Goal: Task Accomplishment & Management: Manage account settings

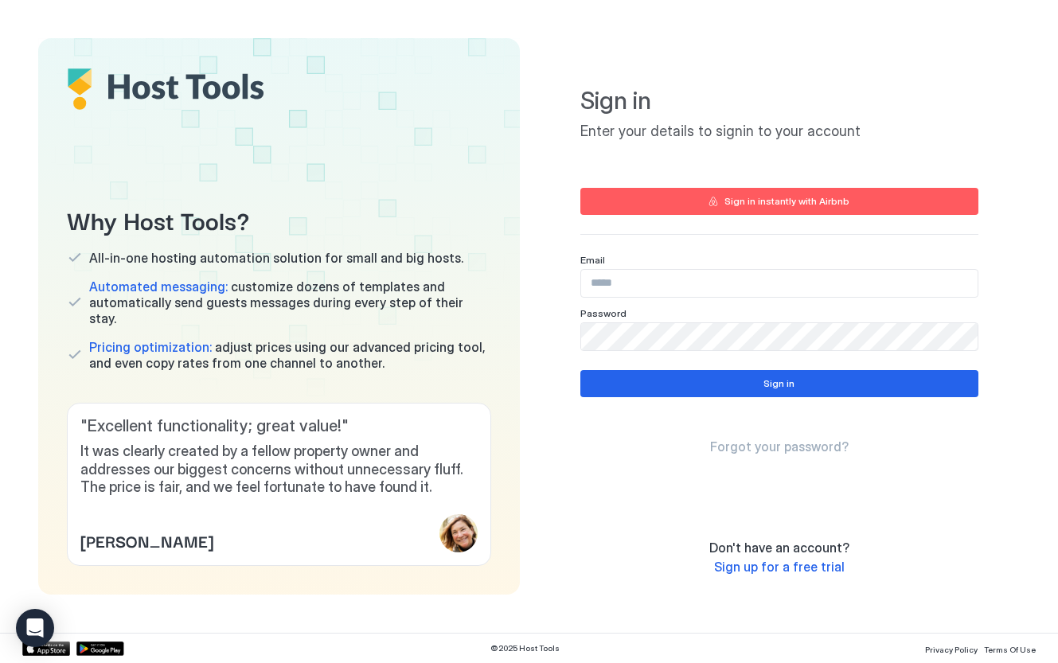
click at [611, 280] on input "Input Field" at bounding box center [779, 283] width 396 height 27
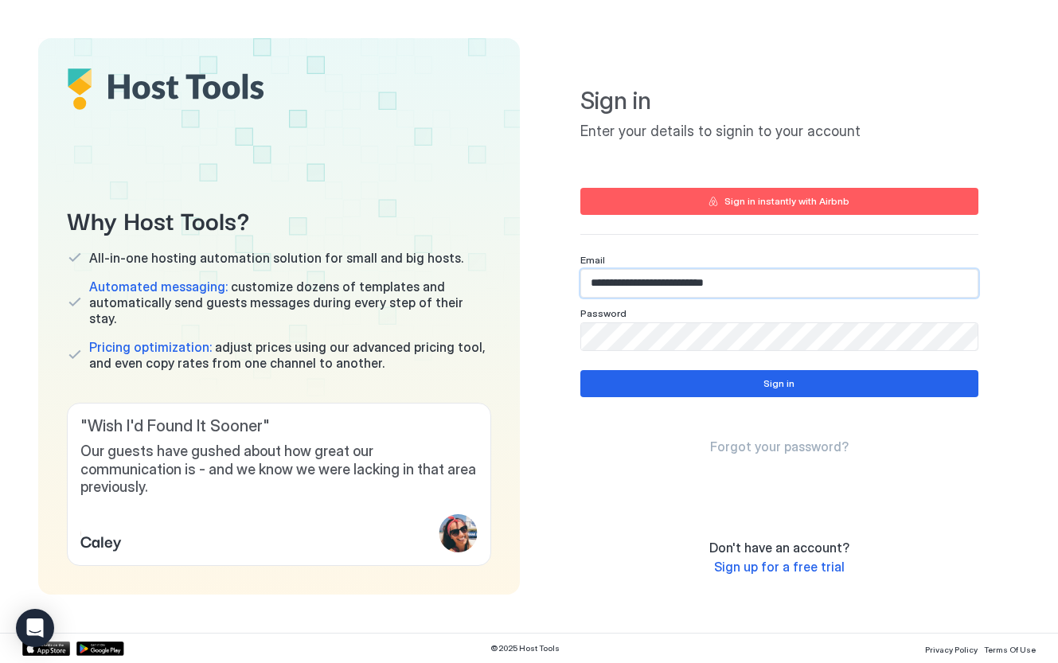
type input "**********"
click at [541, 363] on div "**********" at bounding box center [780, 316] width 482 height 556
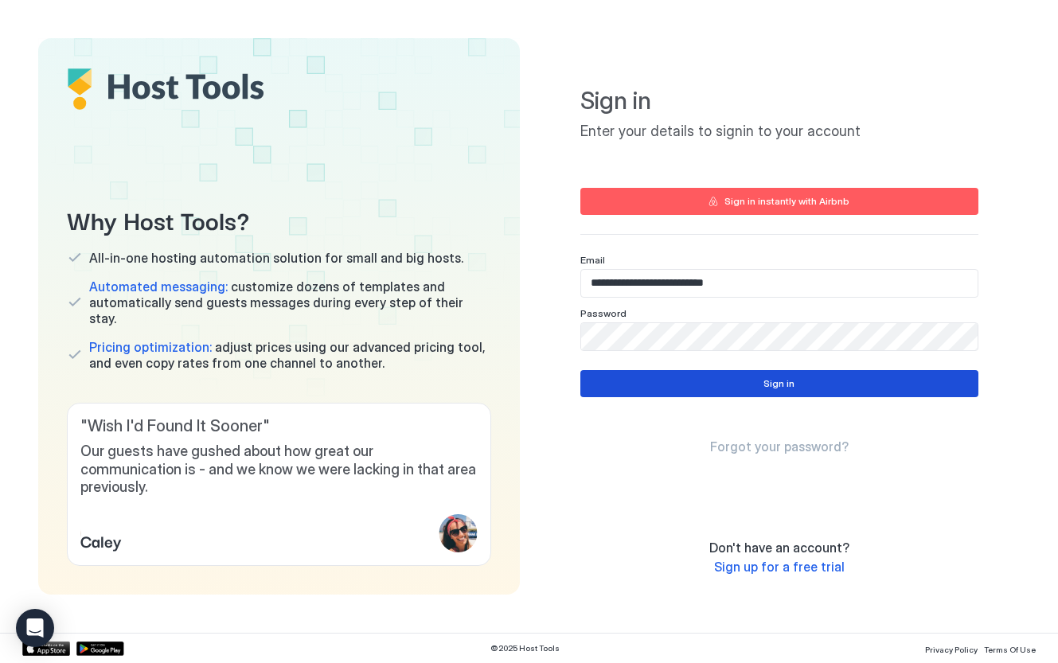
click at [751, 381] on button "Sign in" at bounding box center [779, 383] width 398 height 27
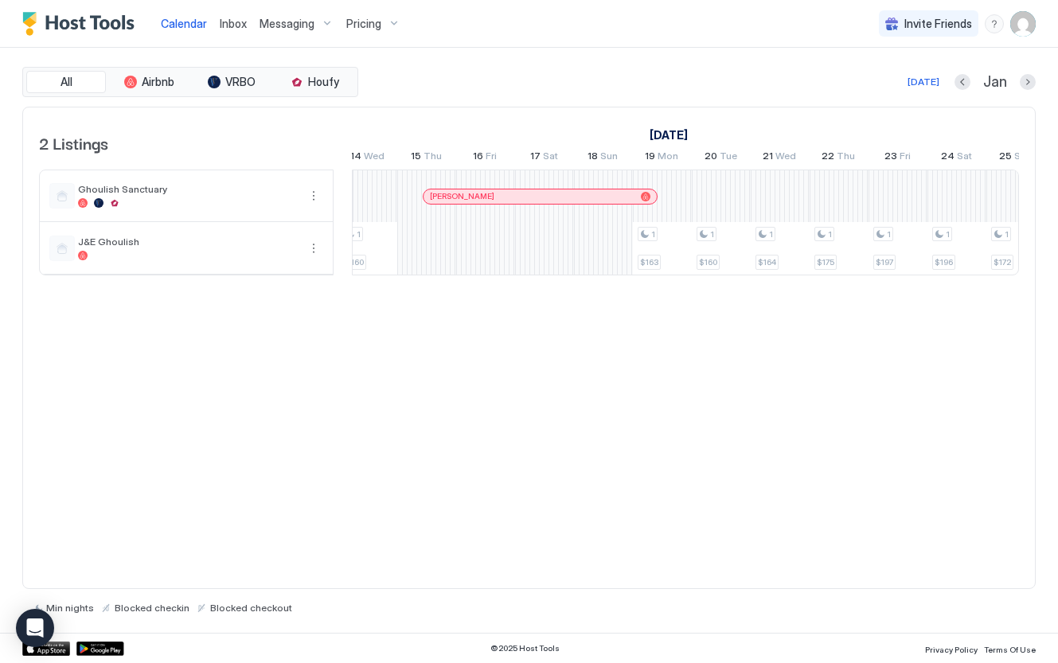
click at [433, 248] on div "1 $187 1 $184 1 $174 1 $203 1 $254 1 $293 1 $345 1 $418 1 $499 1 $562 1 $592 1 …" at bounding box center [14, 222] width 3005 height 104
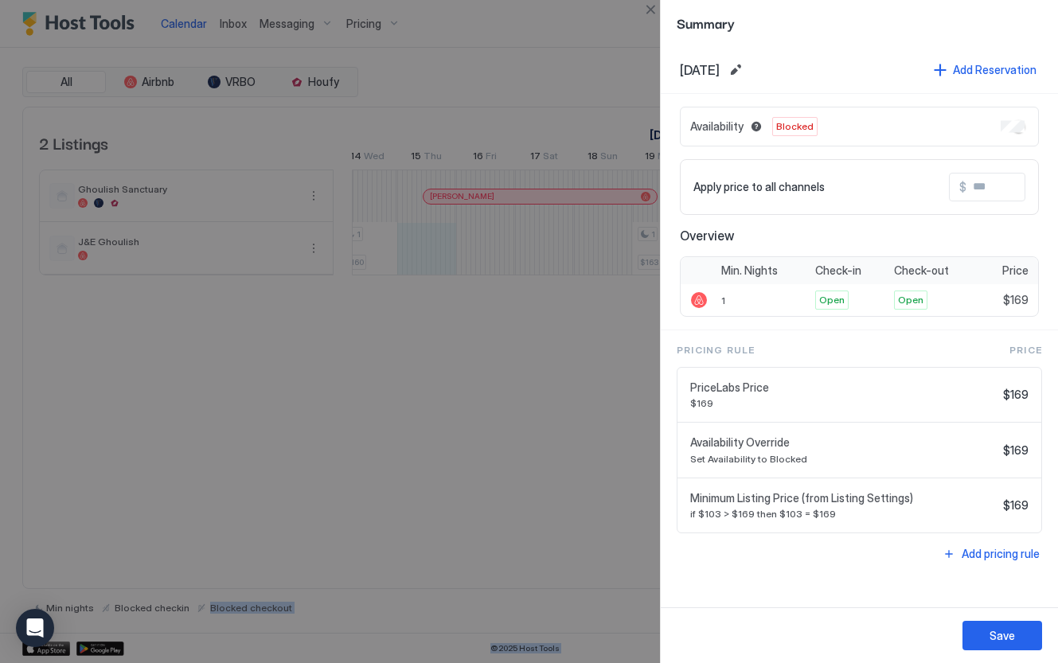
click at [603, 248] on div at bounding box center [529, 331] width 1058 height 663
click at [584, 329] on div at bounding box center [529, 331] width 1058 height 663
click at [655, 10] on button "Close" at bounding box center [650, 9] width 19 height 19
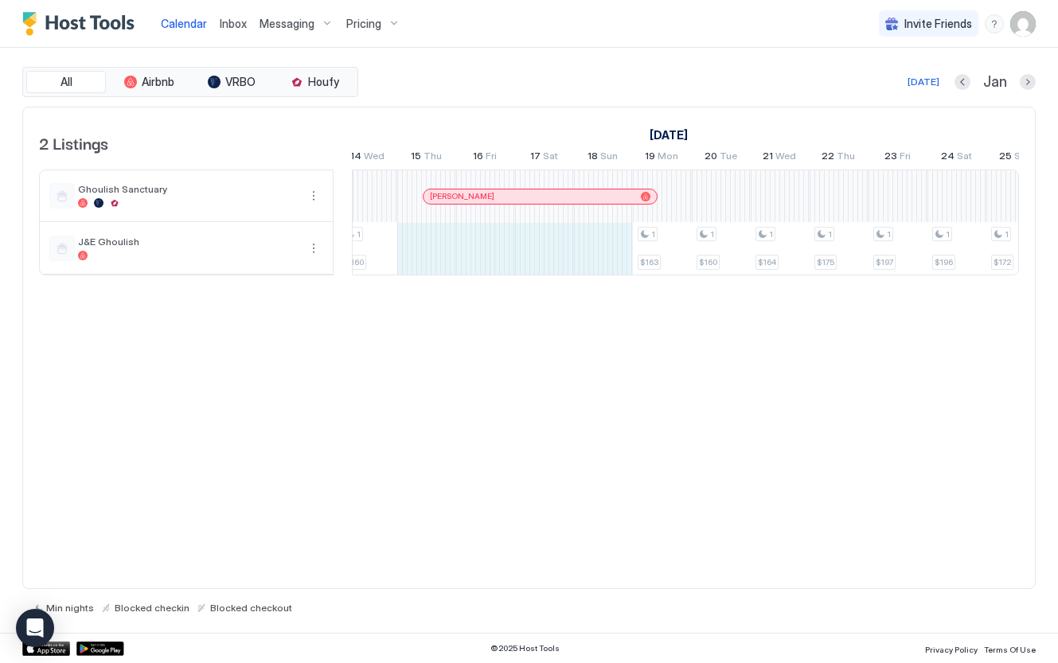
drag, startPoint x: 421, startPoint y: 240, endPoint x: 614, endPoint y: 244, distance: 192.7
click at [615, 244] on div "1 $187 1 $184 1 $174 1 $203 1 $254 1 $293 1 $345 1 $418 1 $499 1 $562 1 $592 1 …" at bounding box center [14, 222] width 3005 height 104
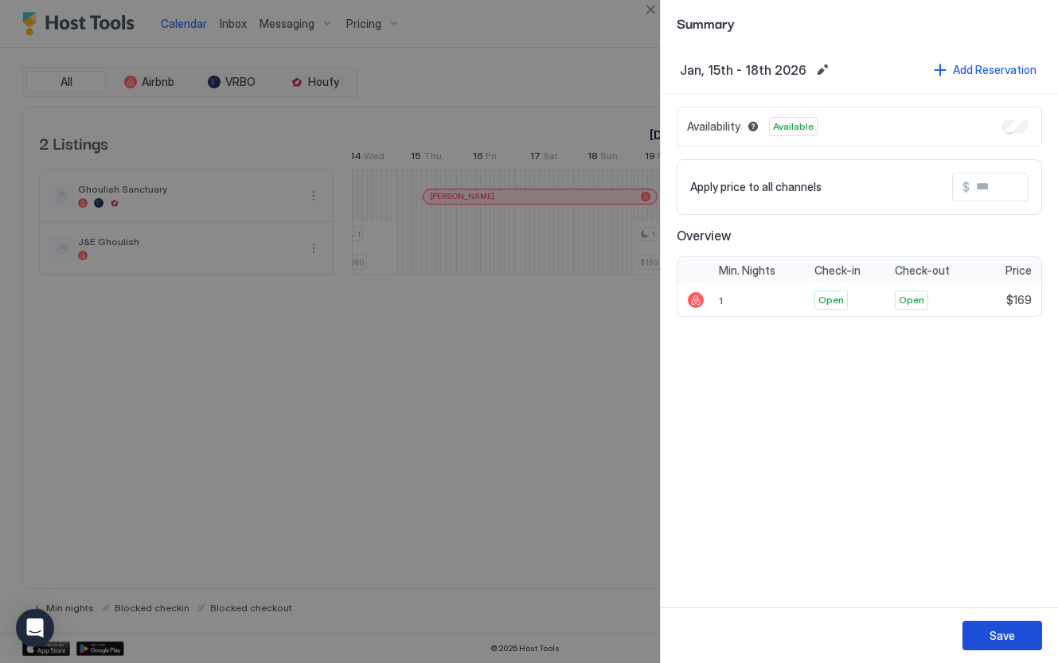
click at [994, 642] on div "Save" at bounding box center [1002, 635] width 25 height 17
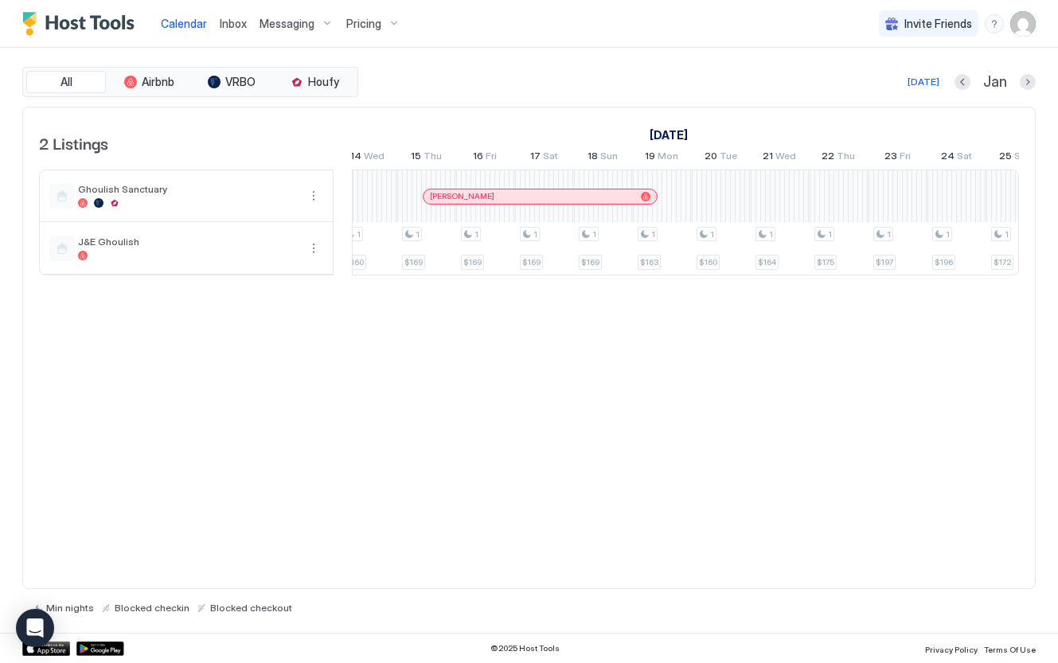
click at [503, 201] on div at bounding box center [503, 196] width 13 height 13
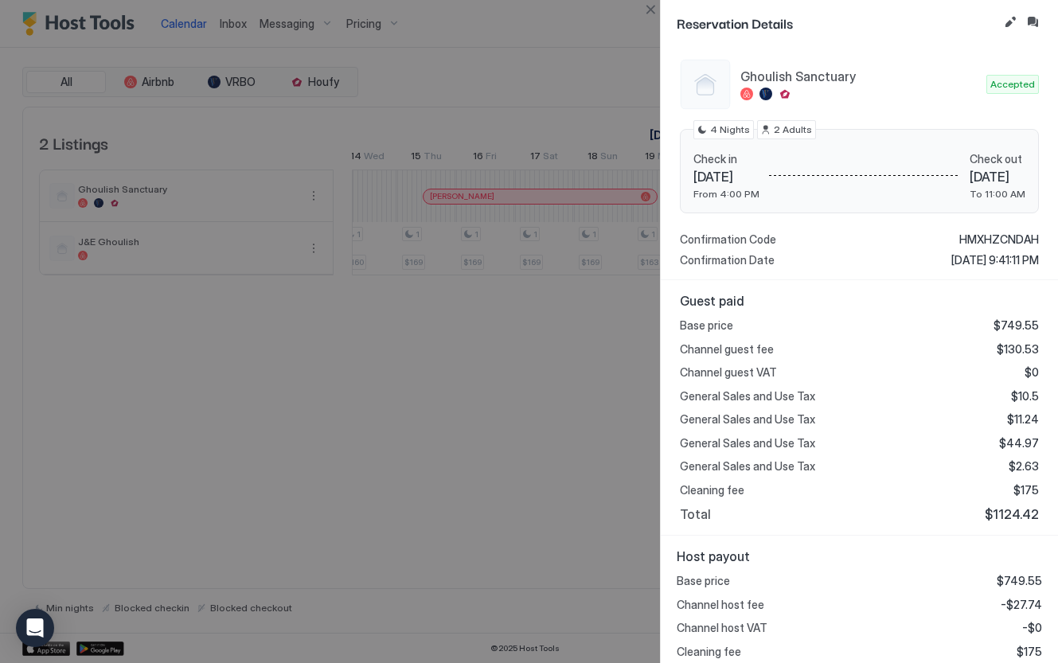
scroll to position [189, 0]
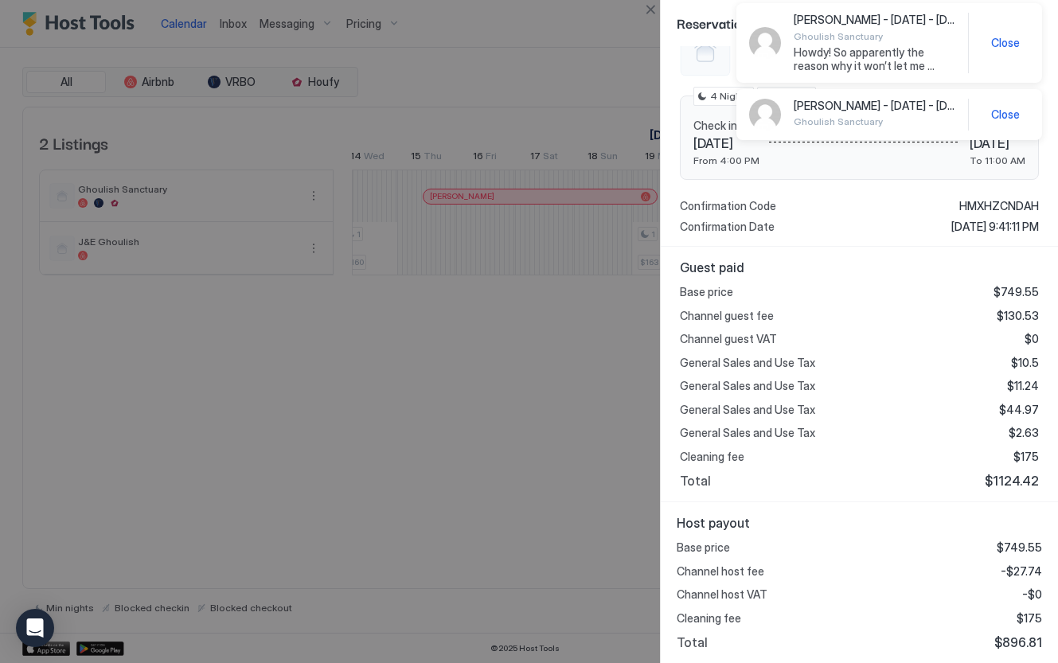
click at [566, 77] on div at bounding box center [529, 331] width 1058 height 663
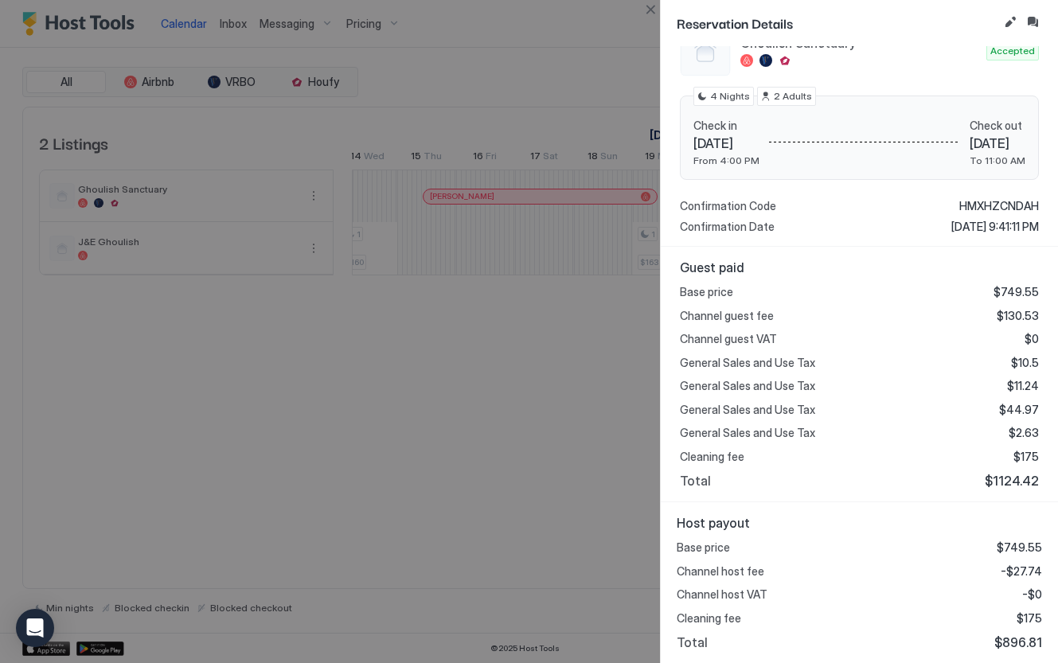
click at [526, 45] on div at bounding box center [529, 331] width 1058 height 663
click at [652, 11] on button "Close" at bounding box center [650, 9] width 19 height 19
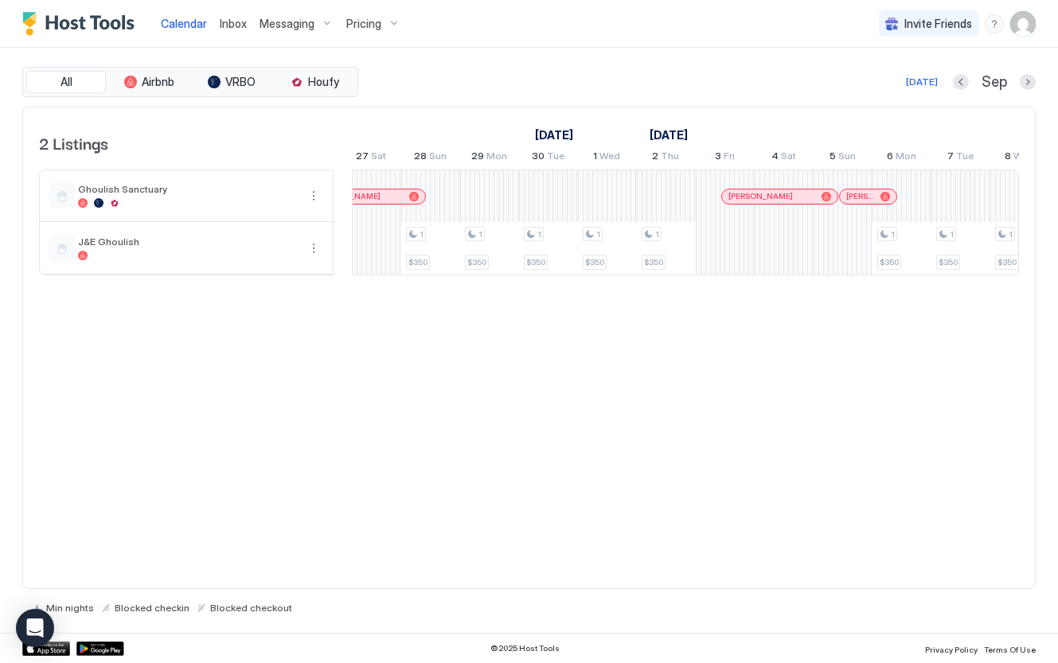
click at [1032, 16] on img "User profile" at bounding box center [1022, 23] width 25 height 25
click at [902, 89] on div "Settings" at bounding box center [934, 90] width 202 height 28
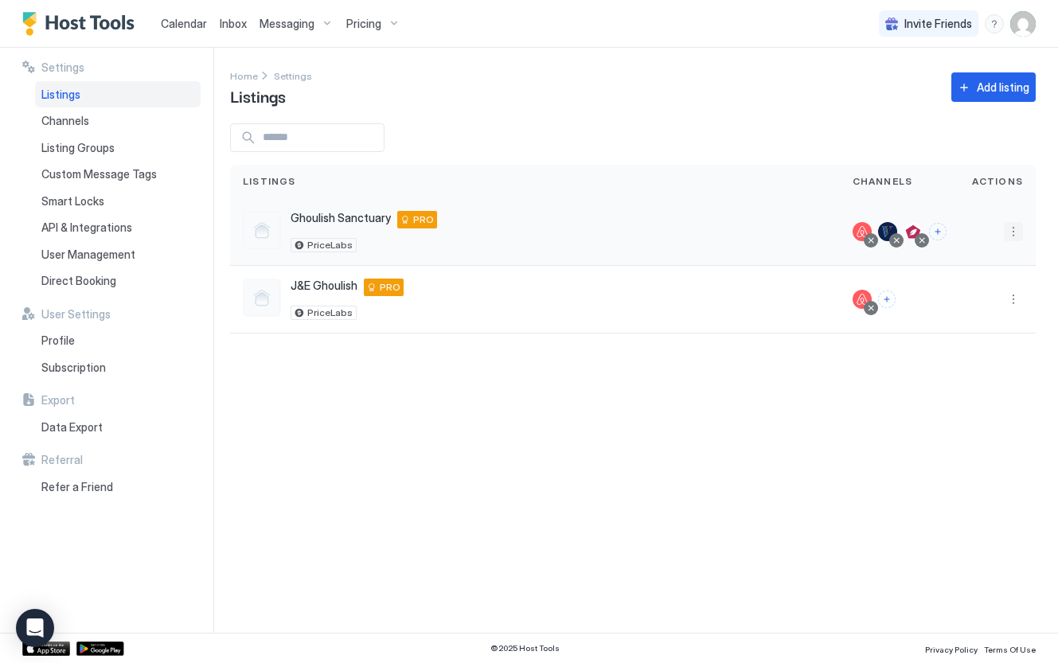
click at [1018, 233] on button "More options" at bounding box center [1013, 231] width 19 height 19
click at [793, 148] on div at bounding box center [529, 331] width 1058 height 663
click at [1009, 228] on button "More options" at bounding box center [1013, 231] width 19 height 19
click at [831, 243] on div at bounding box center [529, 331] width 1058 height 663
click at [873, 241] on div at bounding box center [871, 240] width 8 height 8
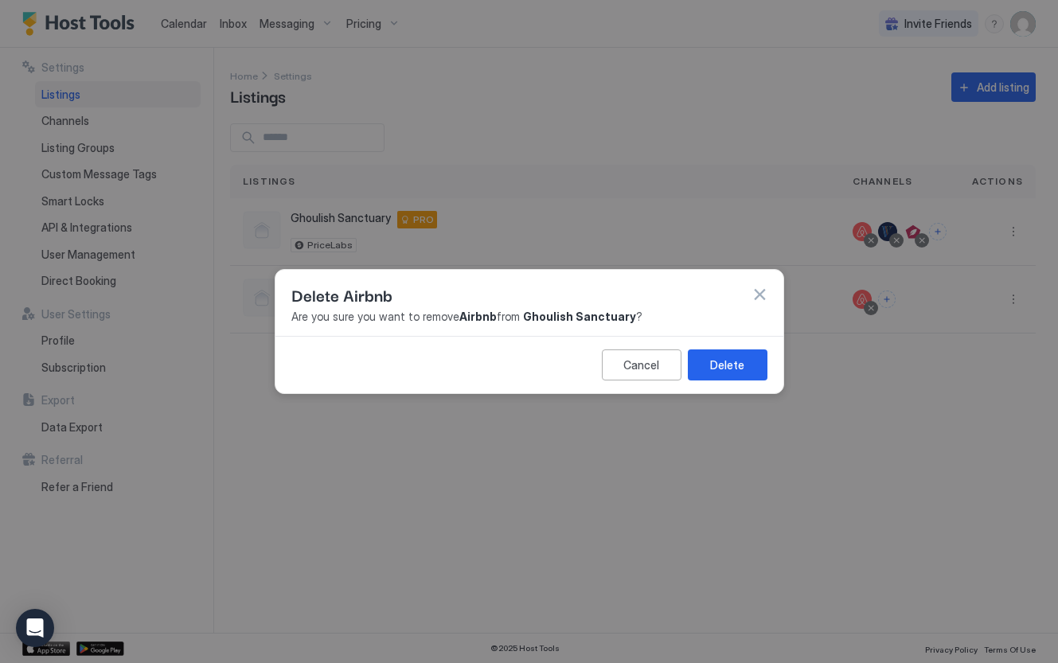
click at [767, 298] on div "Delete Airbnb Are you sure you want to remove Airbnb from Ghoulish Sanctuary ?" at bounding box center [529, 303] width 508 height 67
click at [763, 296] on button "button" at bounding box center [760, 295] width 16 height 16
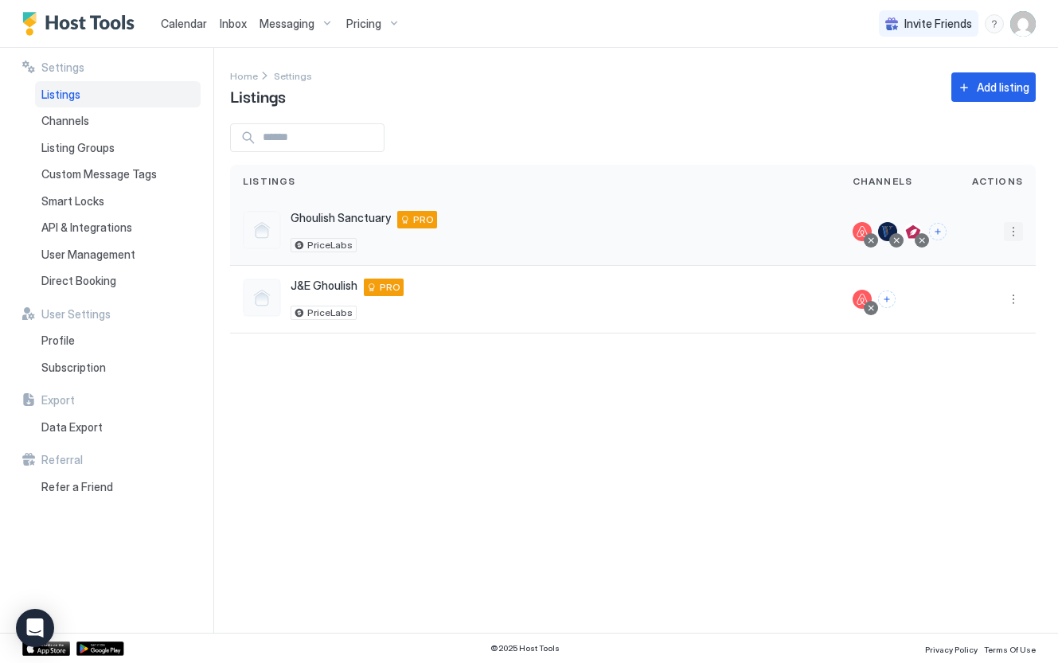
click at [1015, 236] on button "More options" at bounding box center [1013, 231] width 19 height 19
click at [995, 252] on div "Messaging" at bounding box center [972, 254] width 109 height 25
click at [119, 125] on div "Channels" at bounding box center [118, 120] width 166 height 27
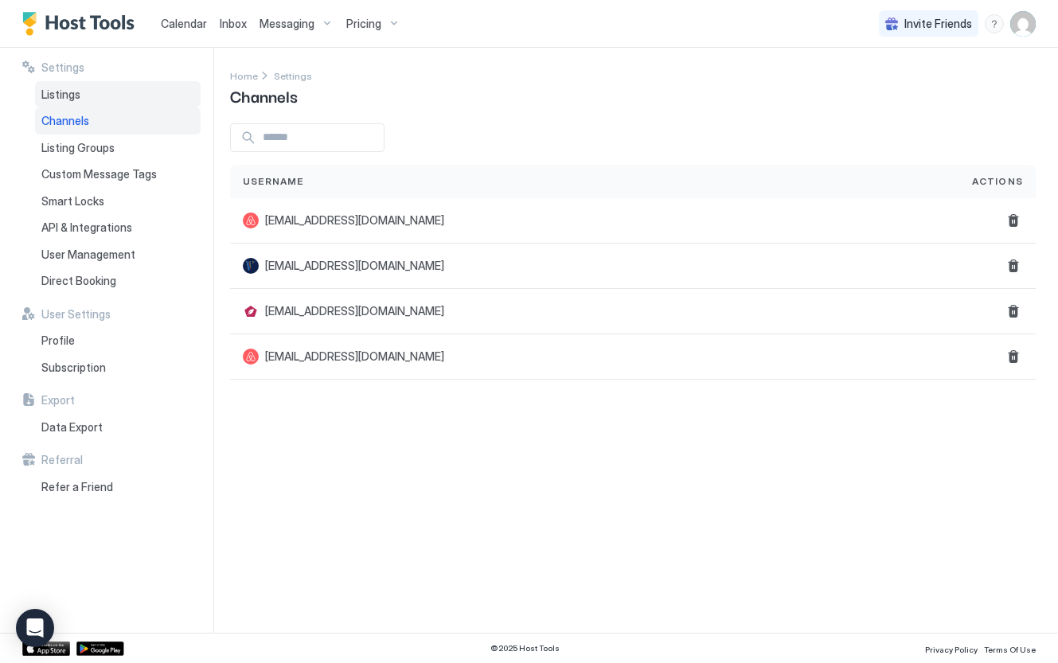
click at [128, 96] on div "Listings" at bounding box center [118, 94] width 166 height 27
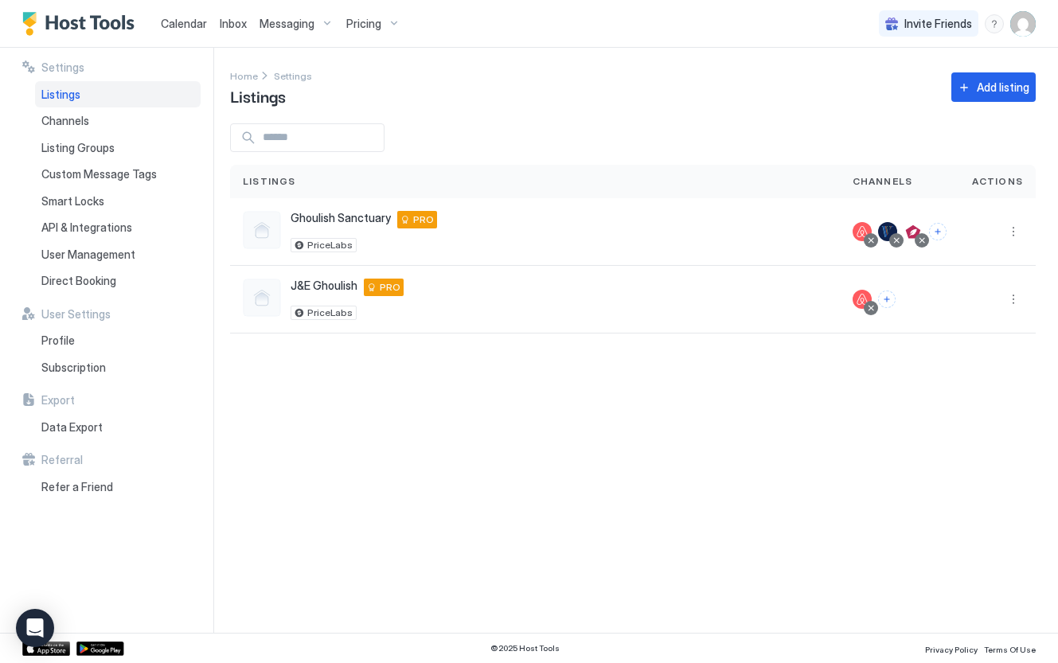
click at [1025, 25] on img "User profile" at bounding box center [1022, 23] width 25 height 25
click at [888, 92] on span "Settings" at bounding box center [879, 89] width 43 height 14
click at [70, 349] on div "Profile" at bounding box center [118, 340] width 166 height 27
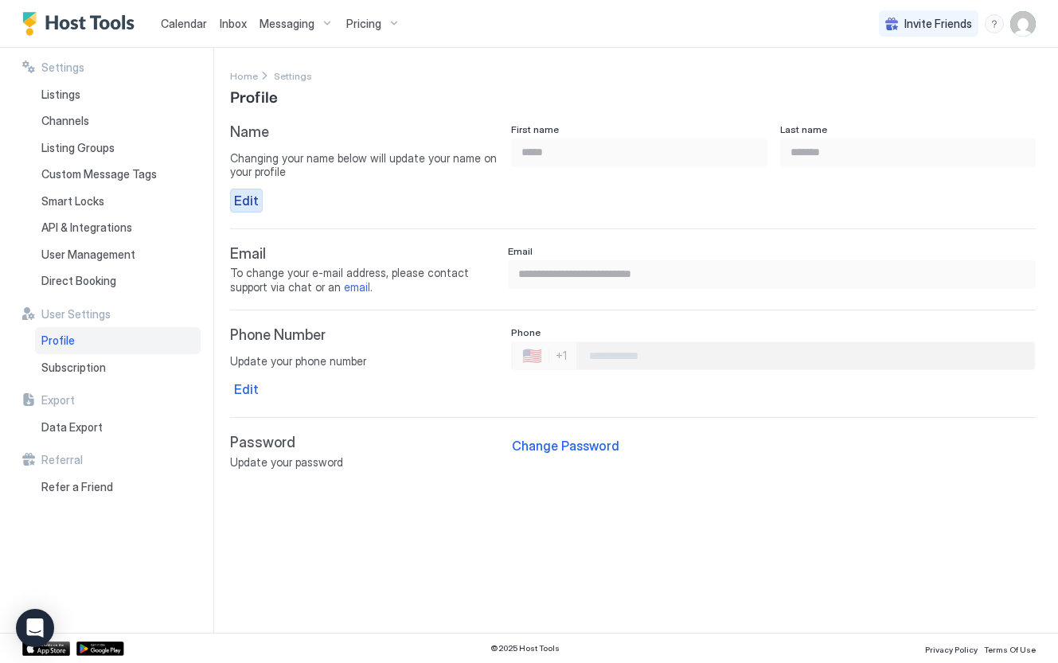
click at [232, 193] on button "Edit" at bounding box center [246, 201] width 33 height 24
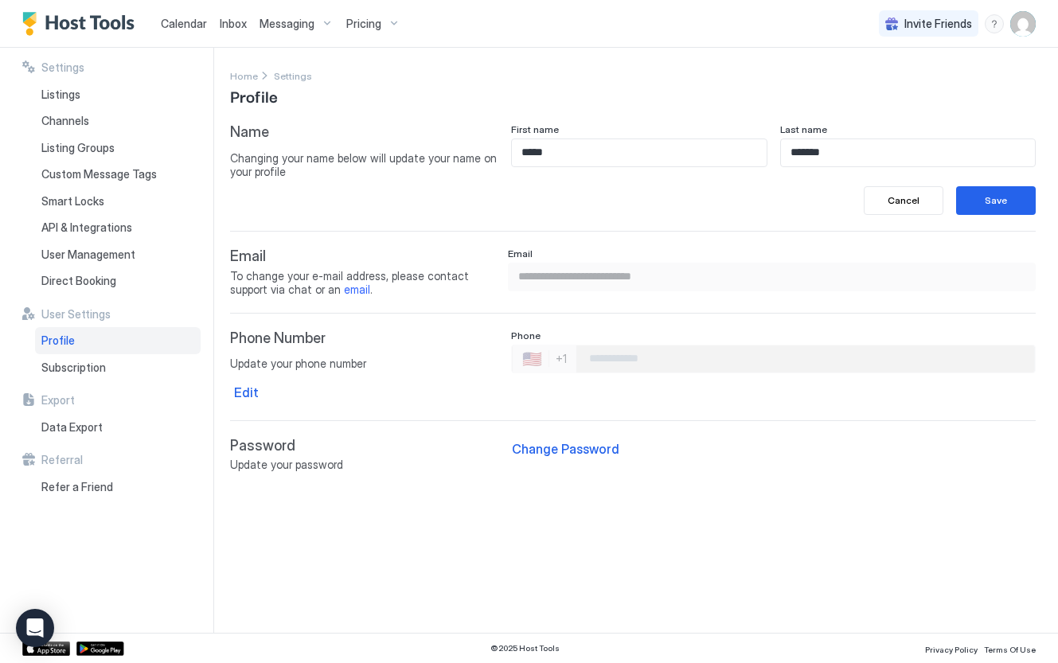
click at [534, 158] on input "*****" at bounding box center [639, 152] width 254 height 27
type input "****"
type input "******"
click at [439, 217] on div "**********" at bounding box center [633, 297] width 806 height 349
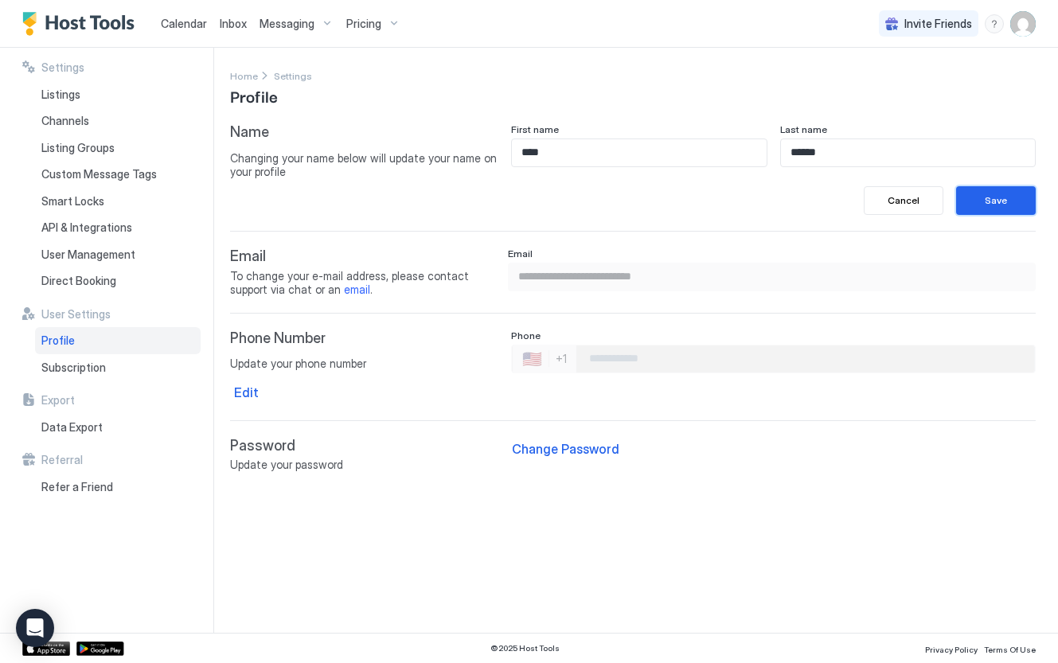
click at [972, 210] on button "Save" at bounding box center [996, 200] width 80 height 29
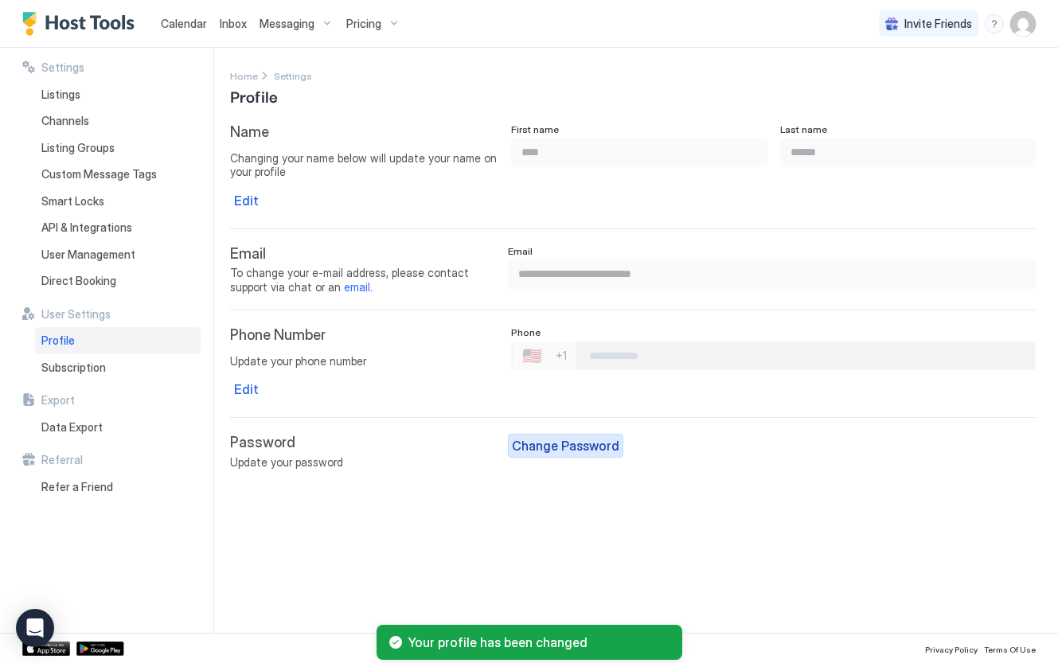
click at [541, 448] on div "Change Password" at bounding box center [565, 445] width 107 height 19
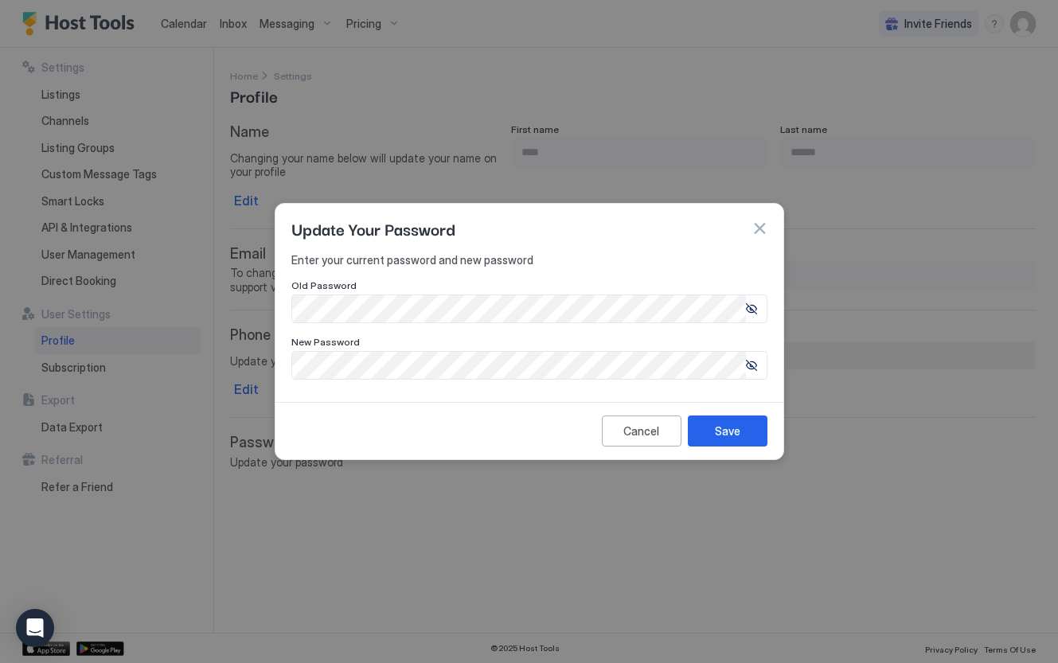
click at [754, 312] on line at bounding box center [751, 309] width 10 height 10
click at [752, 365] on line at bounding box center [751, 366] width 10 height 10
click at [729, 437] on div "Save" at bounding box center [727, 431] width 25 height 17
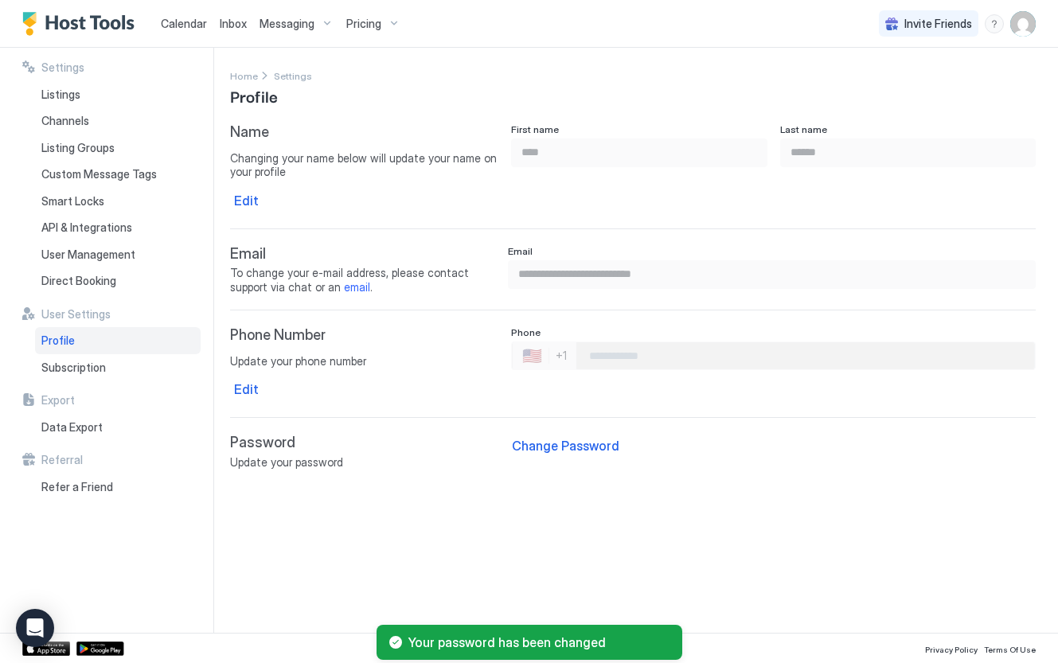
click at [460, 457] on span "Update your password" at bounding box center [364, 462] width 268 height 14
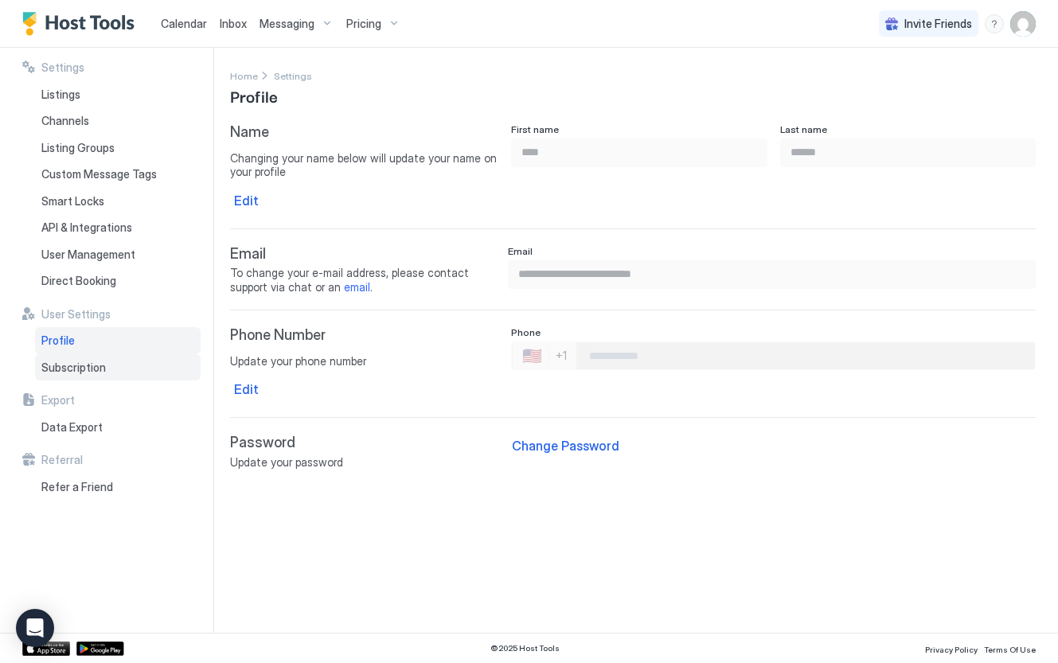
click at [88, 373] on span "Subscription" at bounding box center [73, 368] width 64 height 14
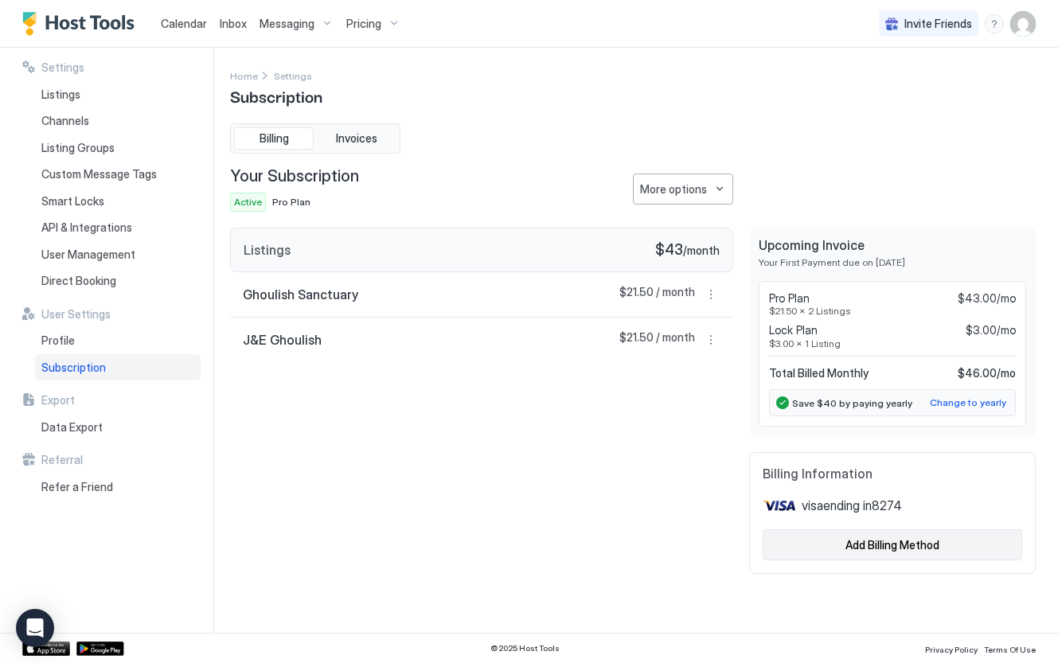
click at [875, 553] on div "Add Billing Method" at bounding box center [892, 545] width 94 height 17
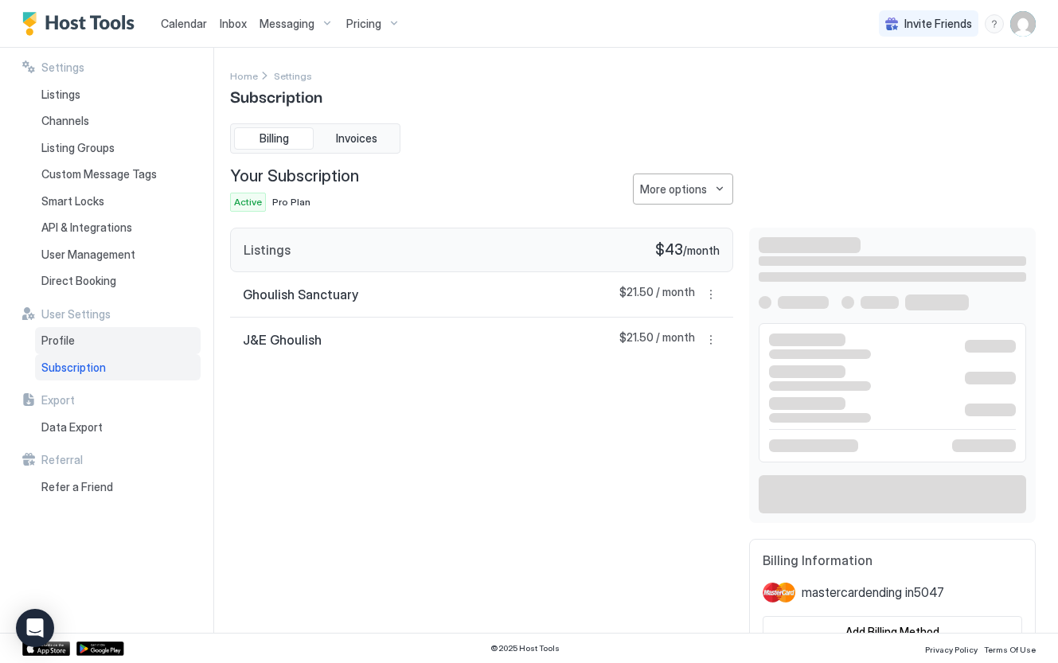
click at [139, 347] on div "Profile" at bounding box center [118, 340] width 166 height 27
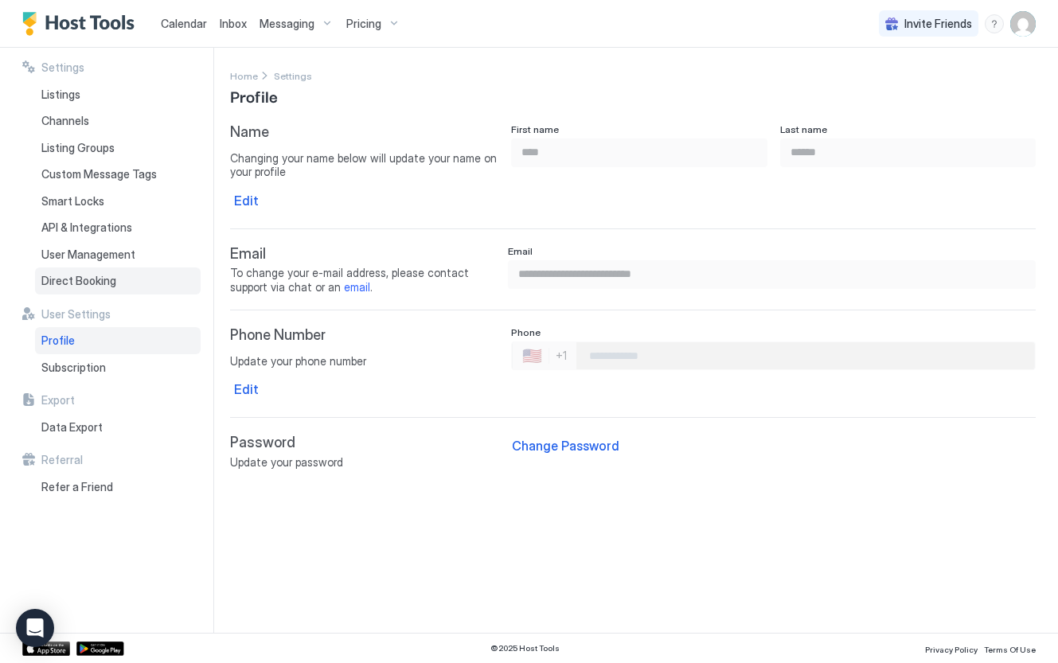
click at [100, 283] on span "Direct Booking" at bounding box center [78, 281] width 75 height 14
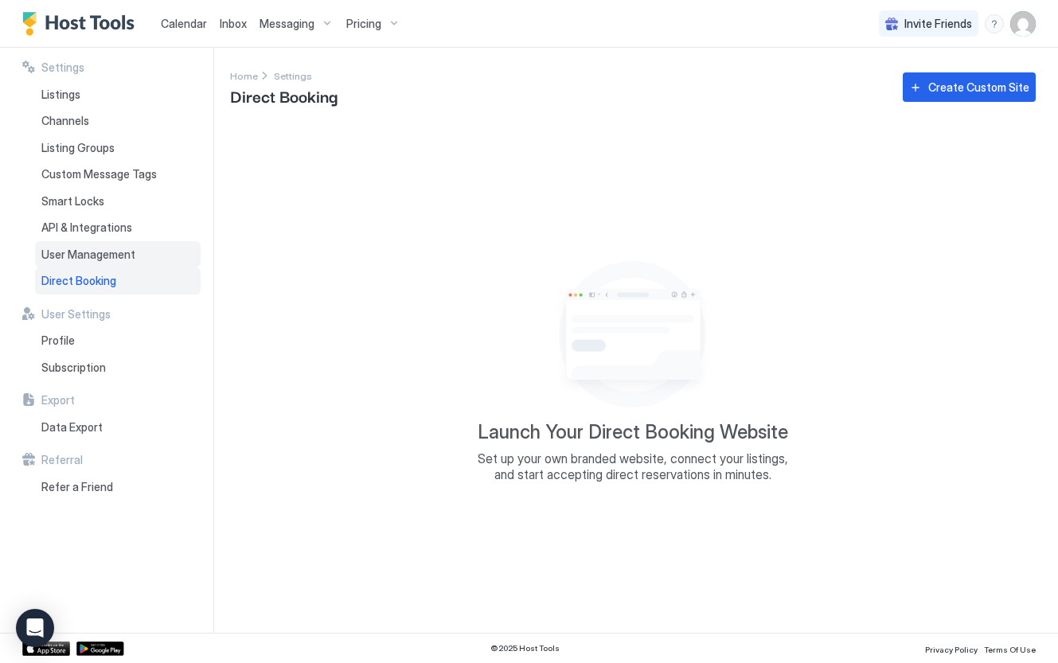
click at [119, 250] on span "User Management" at bounding box center [88, 255] width 94 height 14
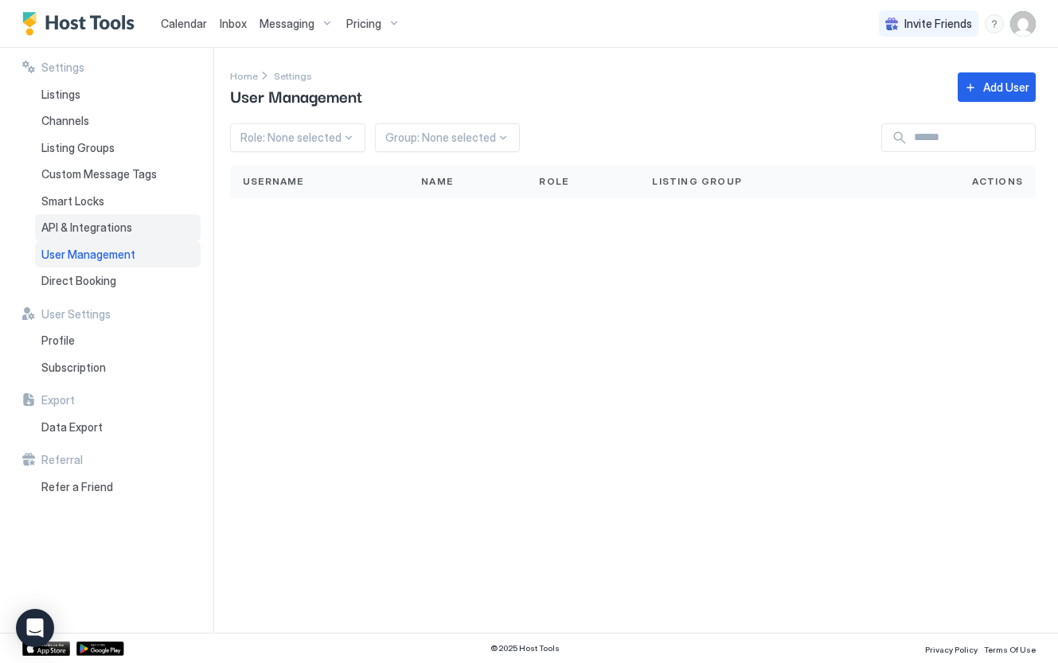
click at [123, 232] on span "API & Integrations" at bounding box center [86, 228] width 91 height 14
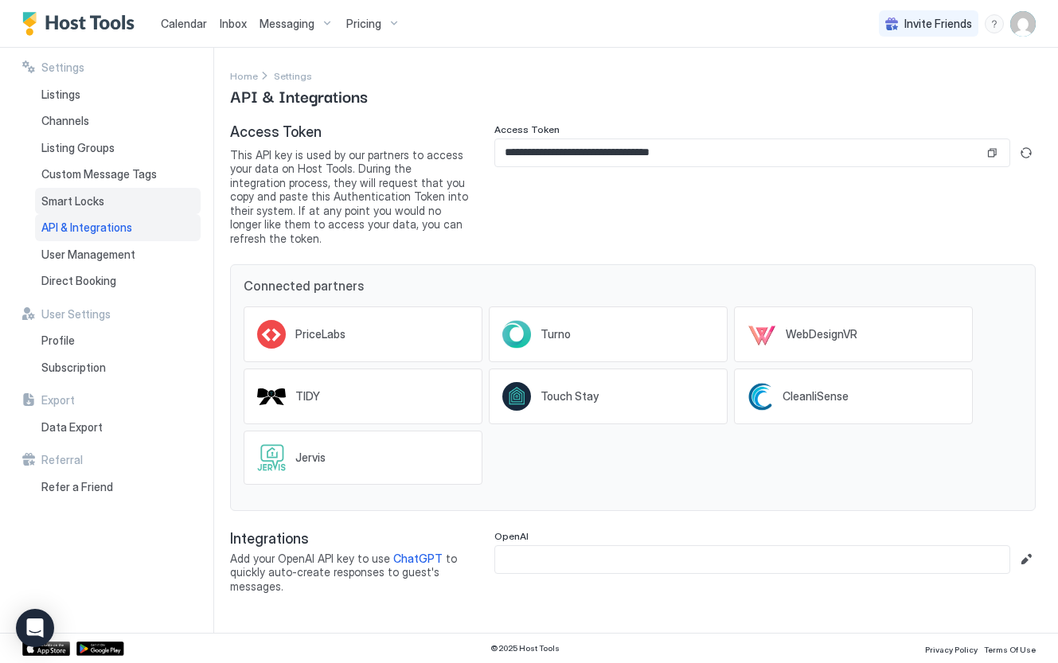
click at [134, 201] on div "Smart Locks" at bounding box center [118, 201] width 166 height 27
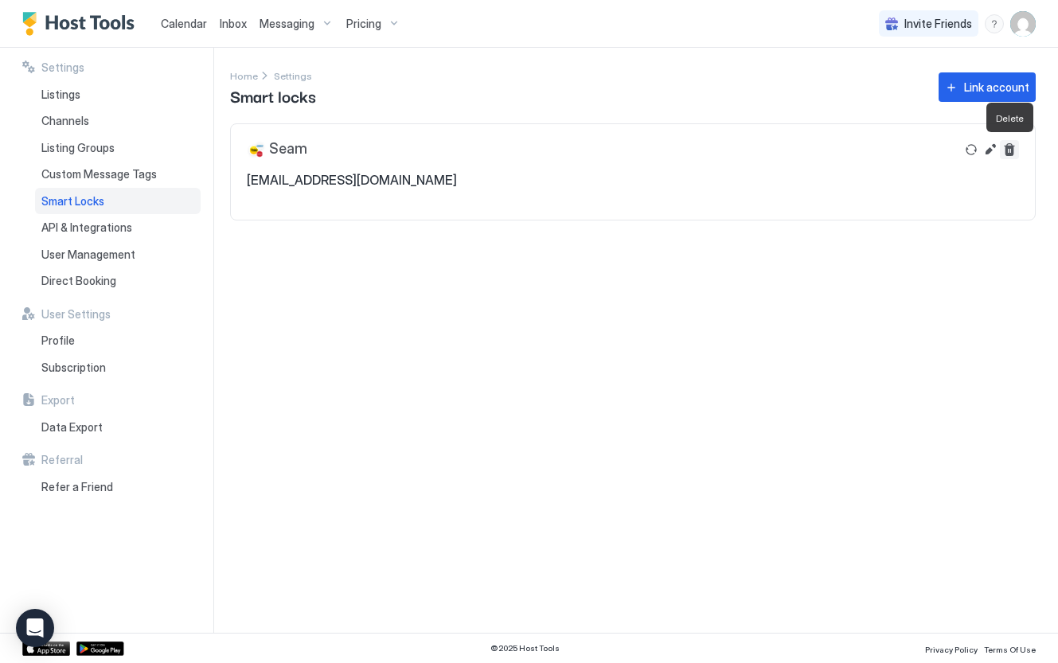
click at [1015, 150] on button "Delete" at bounding box center [1009, 149] width 19 height 19
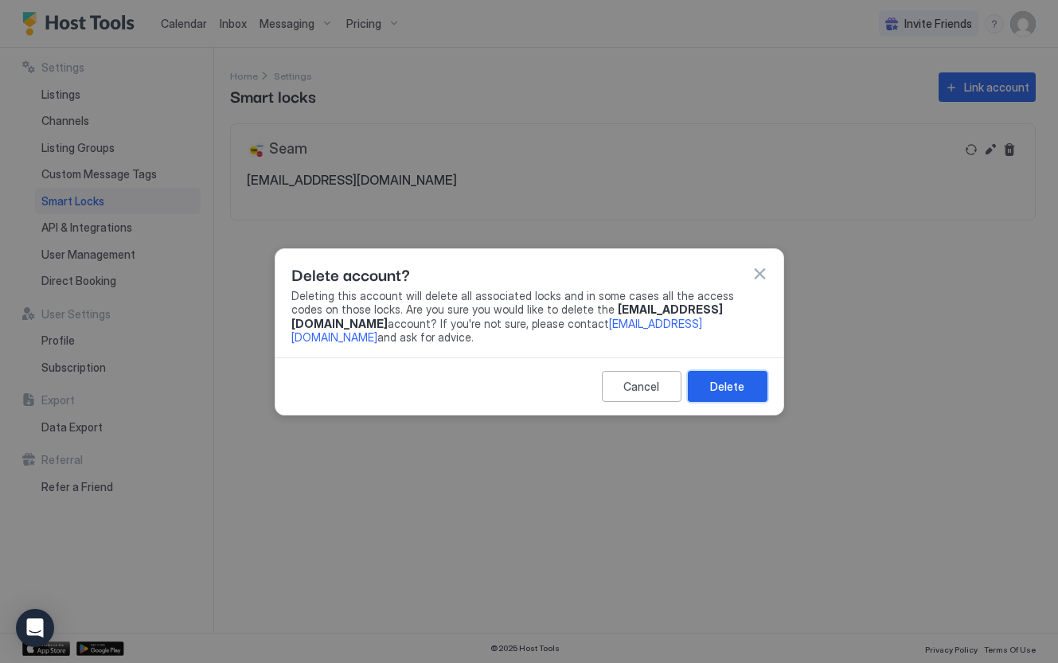
click at [734, 381] on div "Delete" at bounding box center [727, 386] width 34 height 17
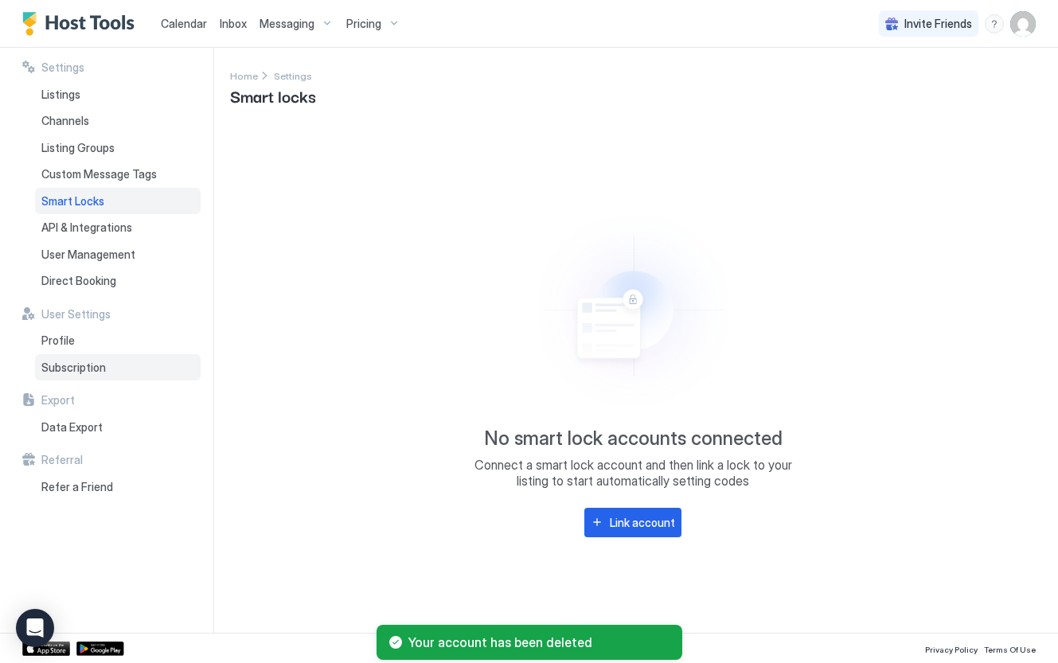
click at [102, 365] on span "Subscription" at bounding box center [73, 368] width 64 height 14
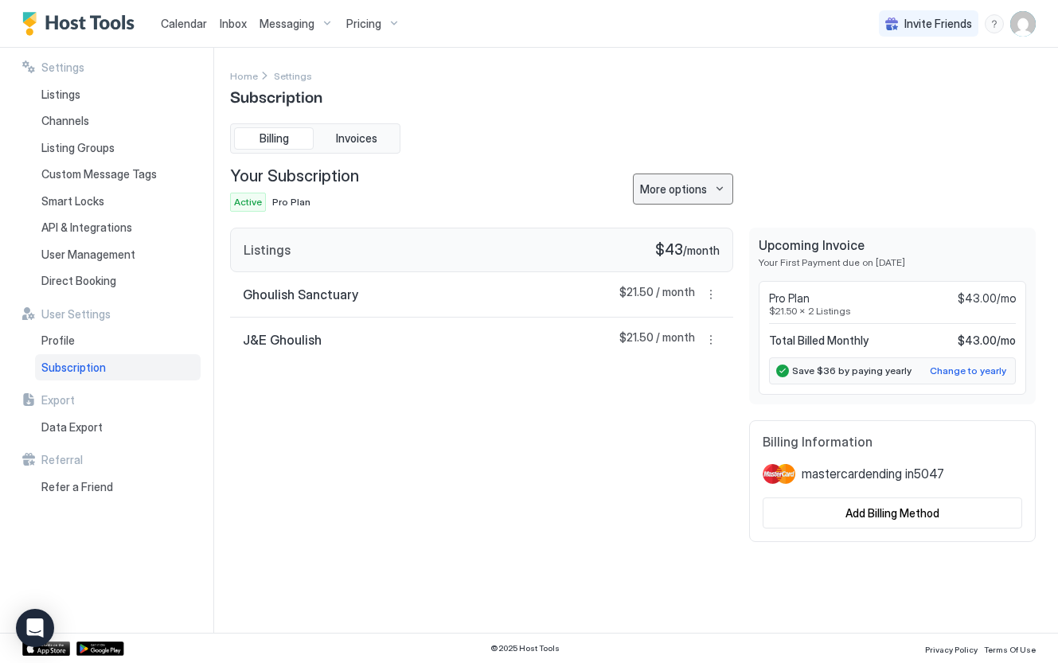
click at [701, 187] on div "More options" at bounding box center [673, 189] width 67 height 17
click at [658, 213] on span "Change Plan" at bounding box center [670, 217] width 58 height 12
click at [107, 125] on div "Channels" at bounding box center [118, 120] width 166 height 27
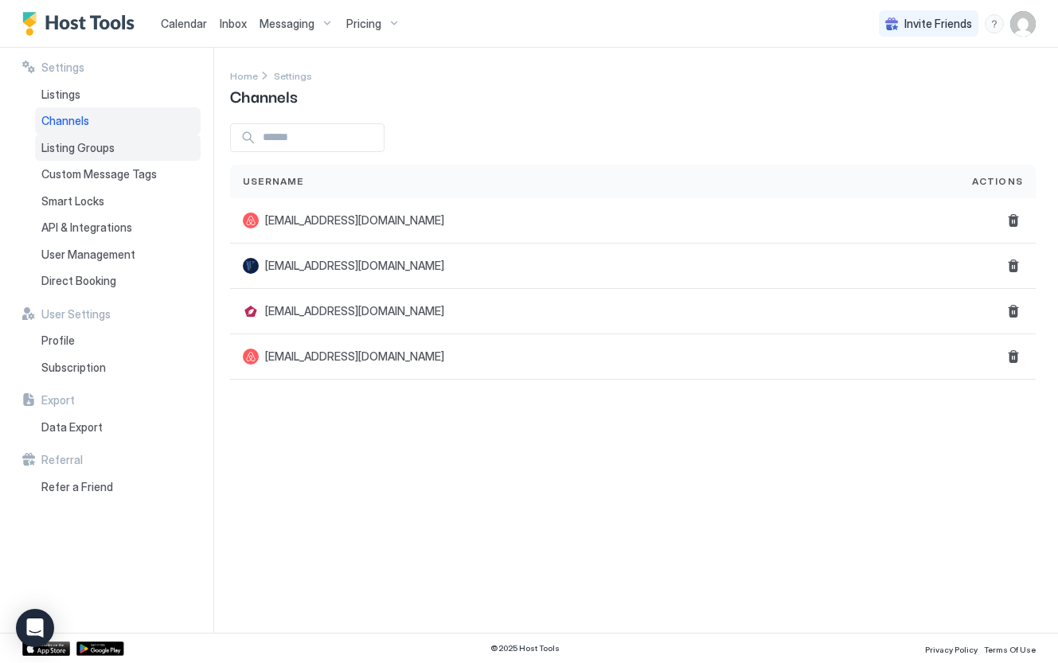
click at [109, 150] on span "Listing Groups" at bounding box center [77, 148] width 73 height 14
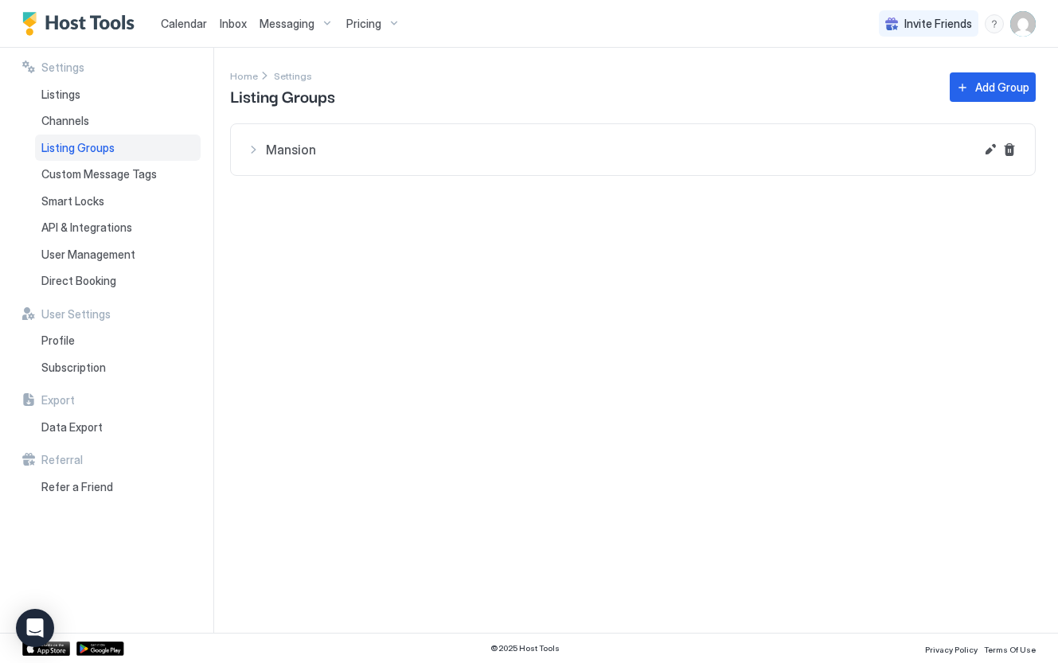
click at [249, 150] on div "Mansion" at bounding box center [611, 149] width 728 height 19
click at [553, 208] on div at bounding box center [656, 212] width 697 height 13
click at [992, 148] on button "Edit" at bounding box center [990, 149] width 19 height 19
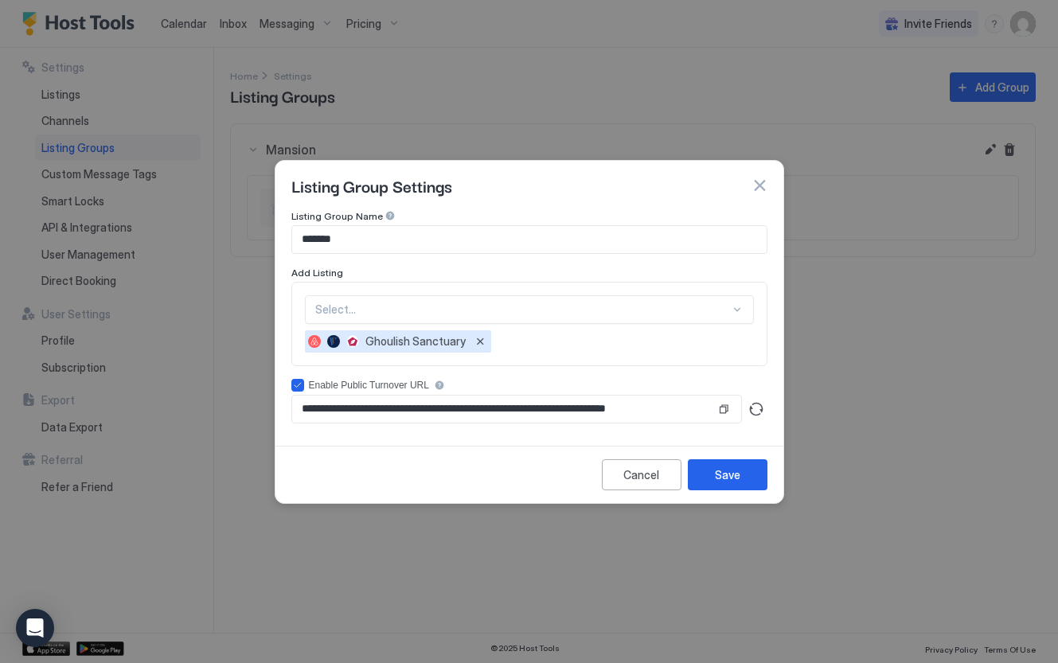
click at [466, 310] on div at bounding box center [522, 310] width 415 height 14
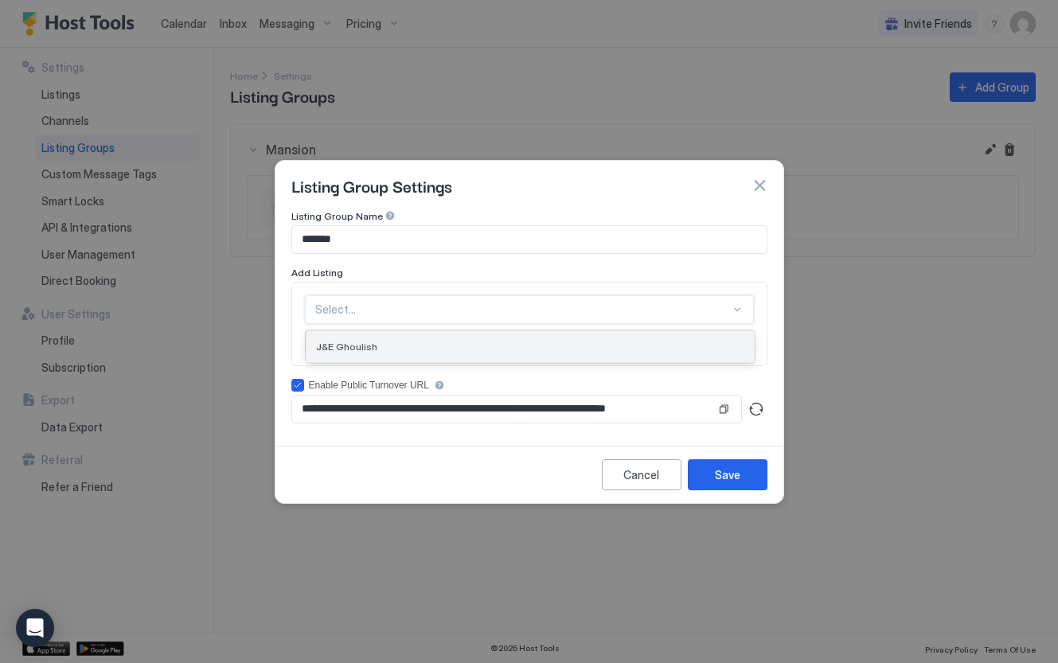
click at [470, 349] on div "J&E Ghoulish" at bounding box center [530, 347] width 428 height 12
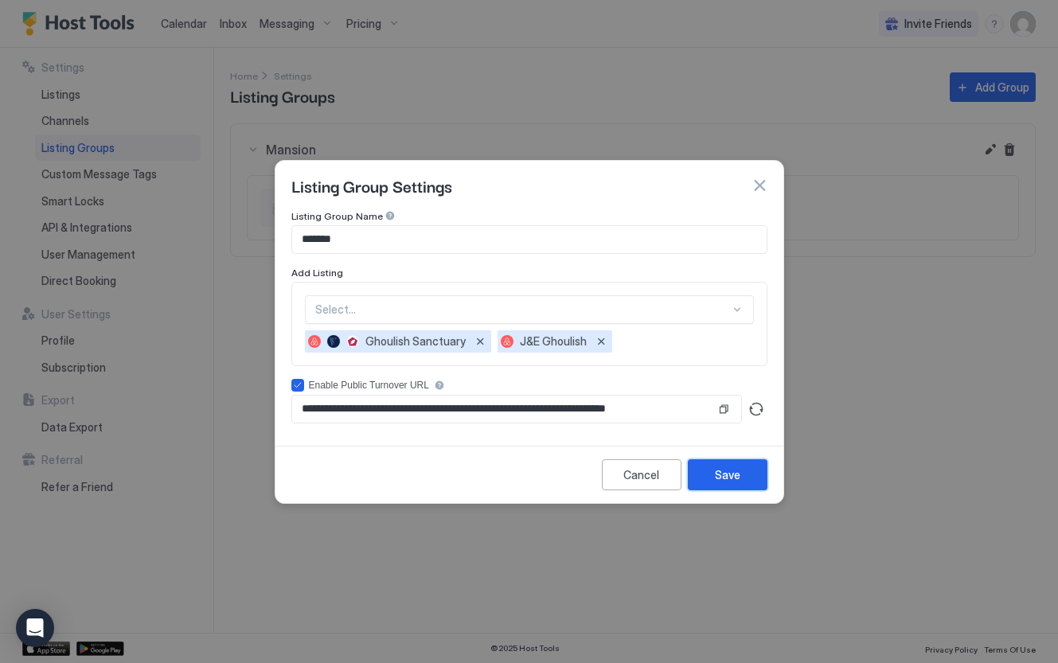
click at [740, 478] on button "Save" at bounding box center [728, 474] width 80 height 31
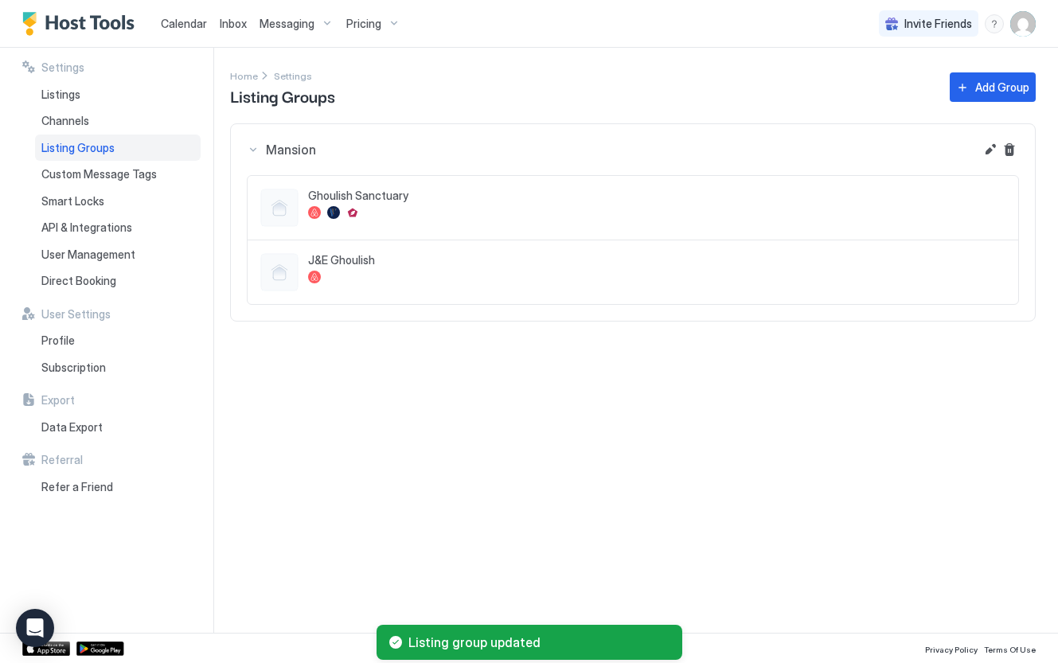
click at [553, 270] on div "J&E Ghoulish" at bounding box center [656, 272] width 697 height 38
click at [284, 23] on span "Messaging" at bounding box center [287, 24] width 55 height 14
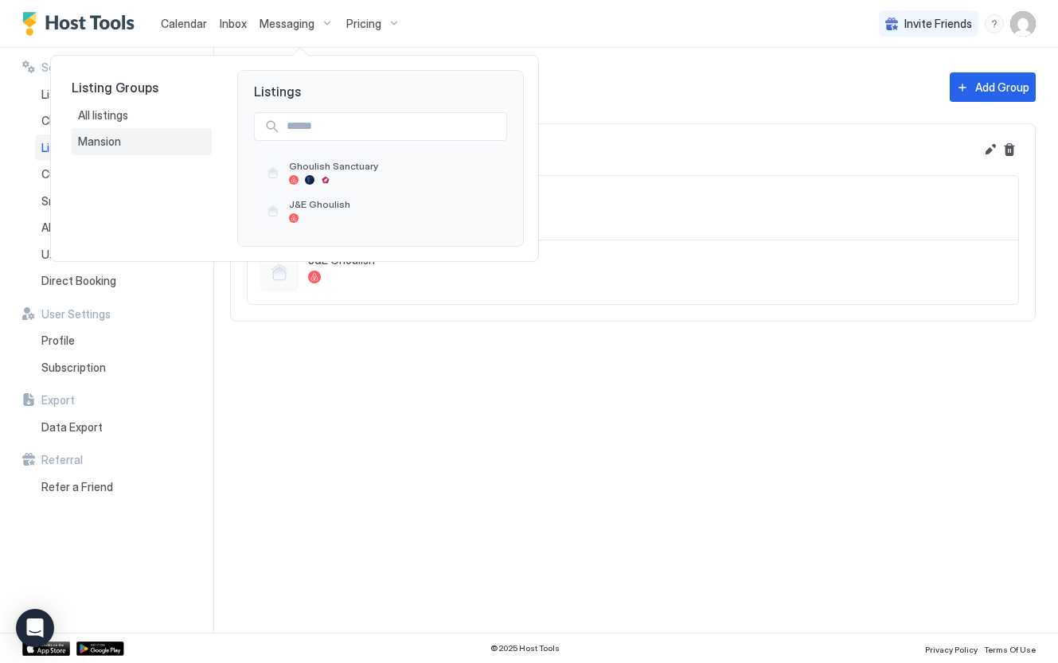
click at [130, 141] on div "Mansion" at bounding box center [141, 142] width 127 height 14
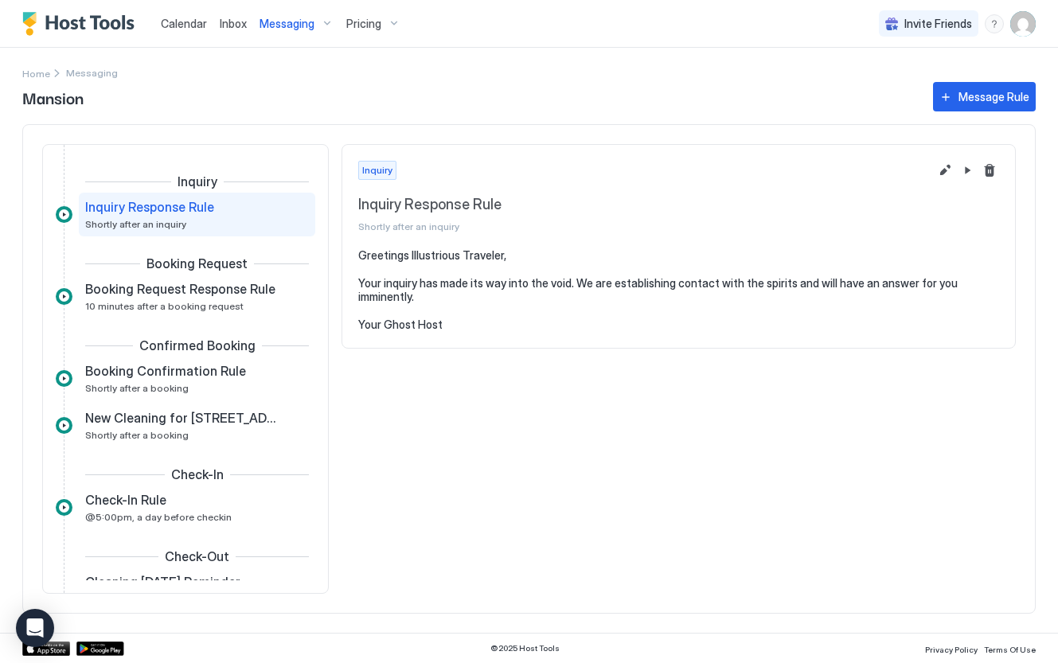
click at [229, 29] on span "Inbox" at bounding box center [233, 24] width 27 height 14
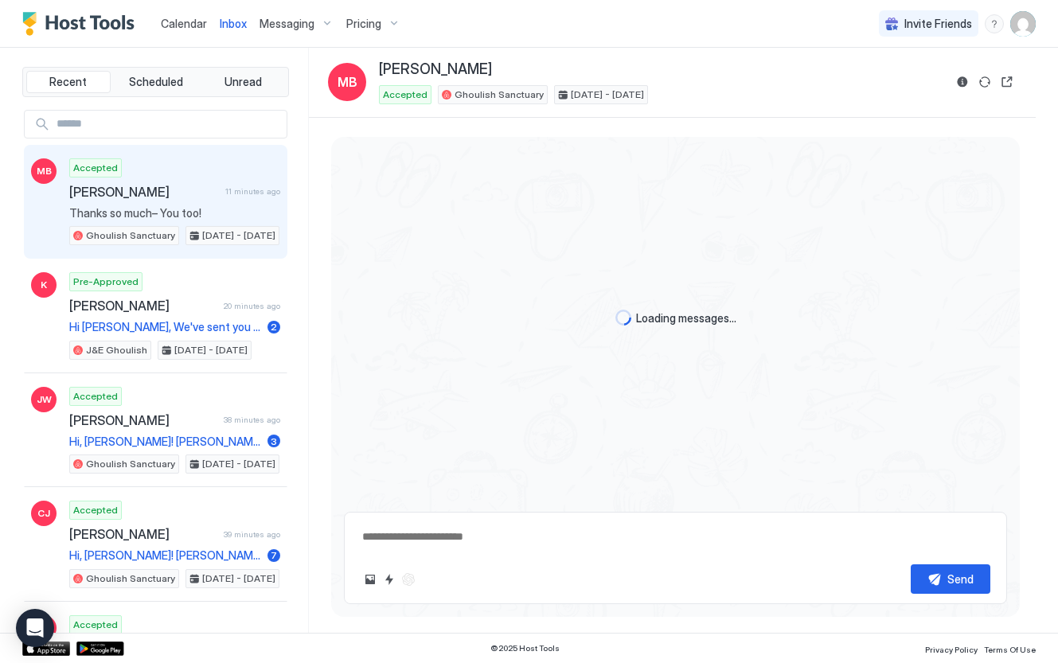
type textarea "*"
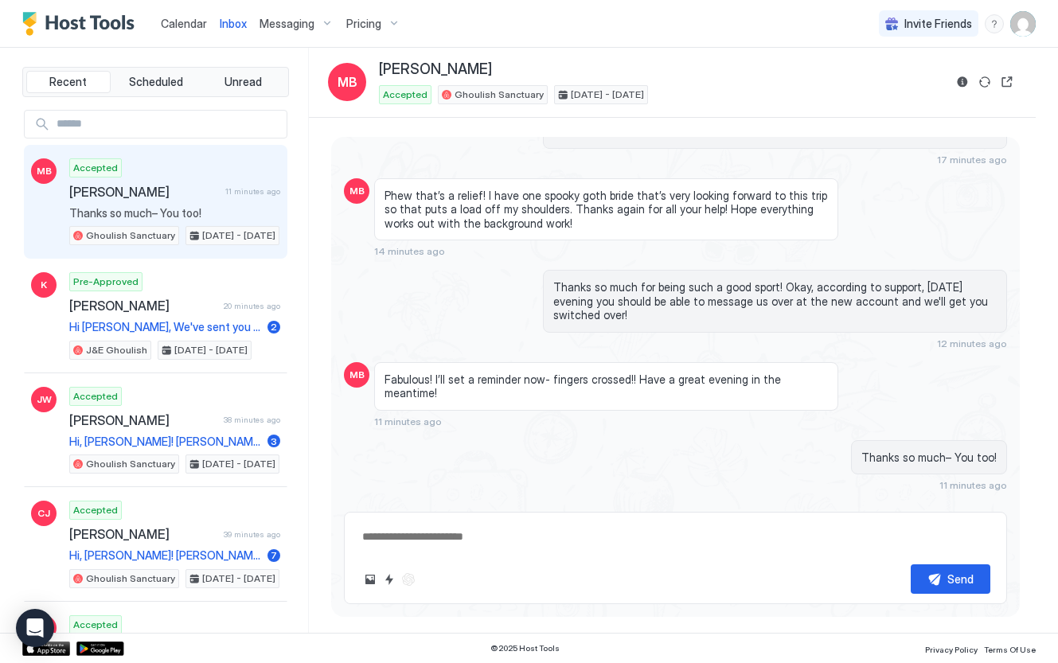
scroll to position [3534, 0]
click at [170, 21] on span "Calendar" at bounding box center [184, 24] width 46 height 14
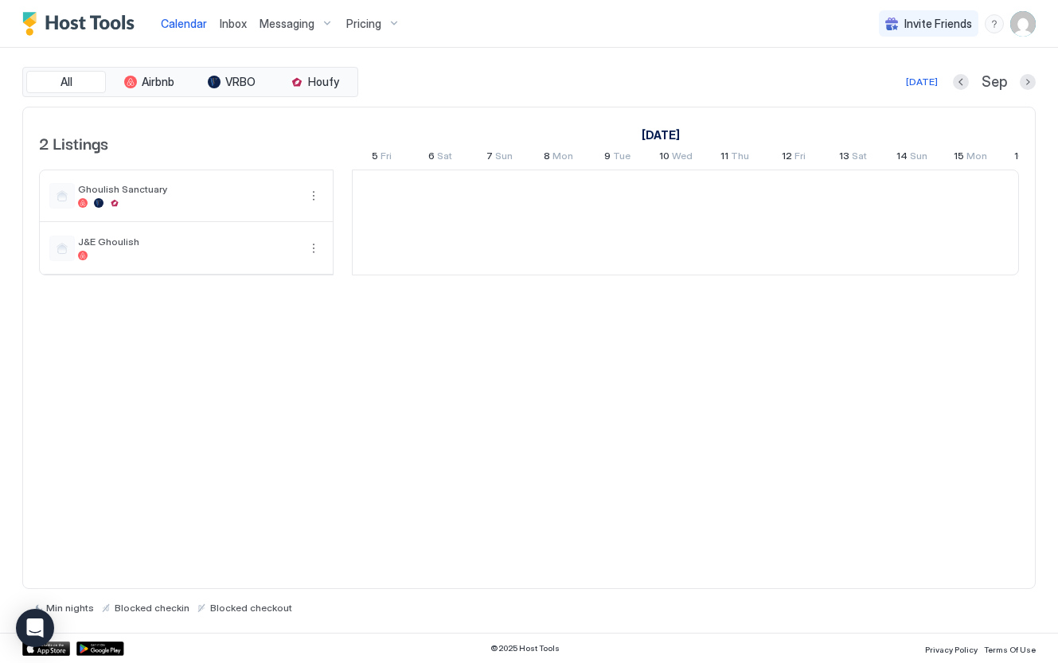
scroll to position [0, 884]
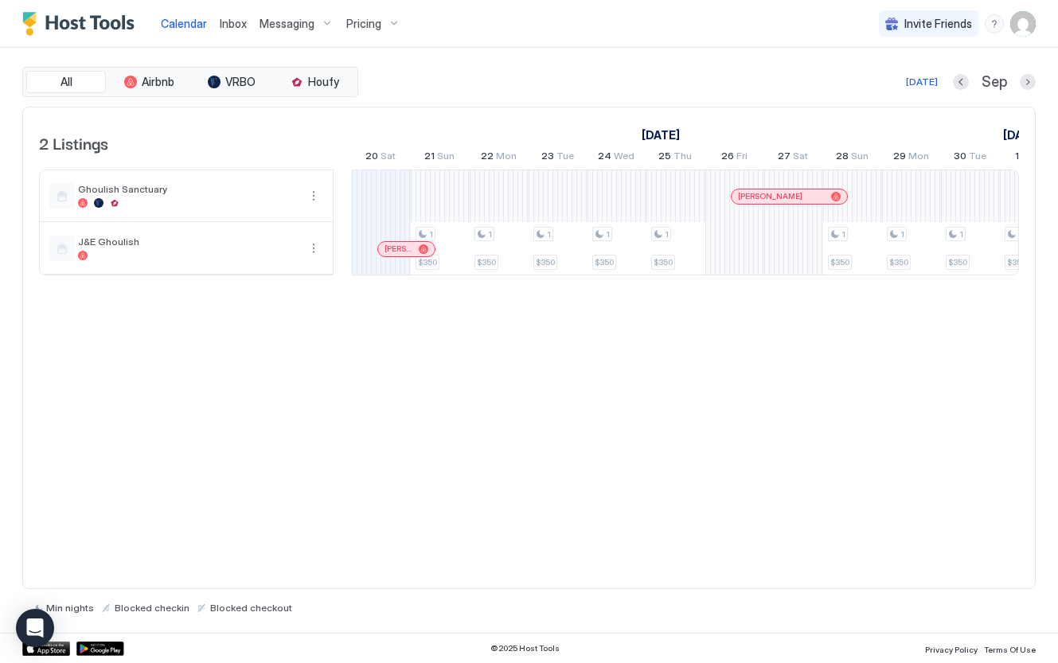
click at [287, 30] on span "Messaging" at bounding box center [287, 24] width 55 height 14
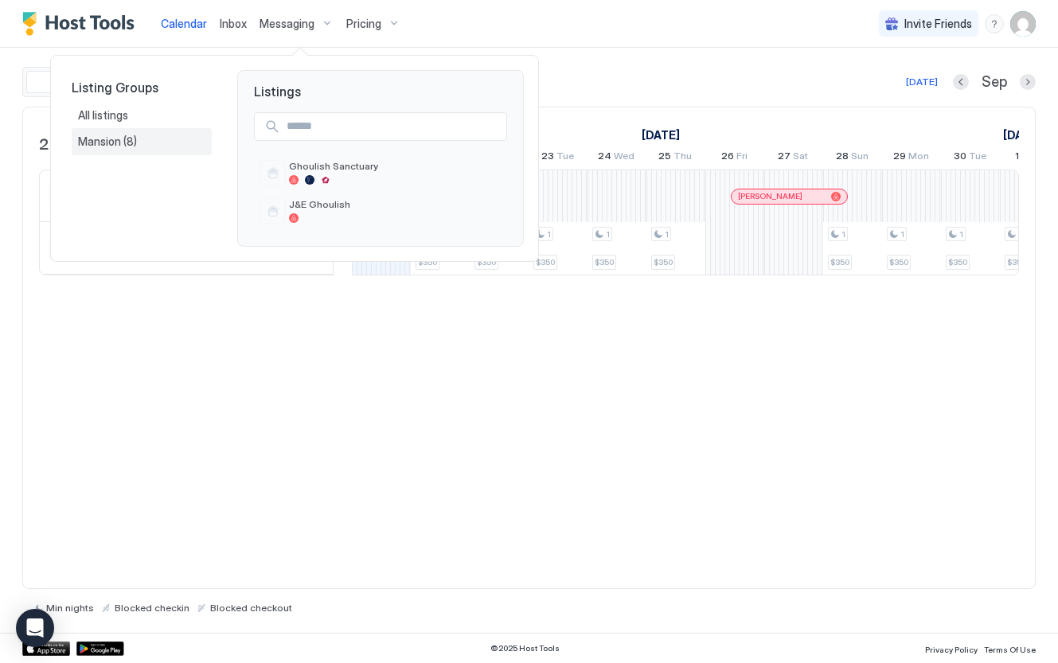
click at [125, 145] on span "(8)" at bounding box center [130, 142] width 14 height 14
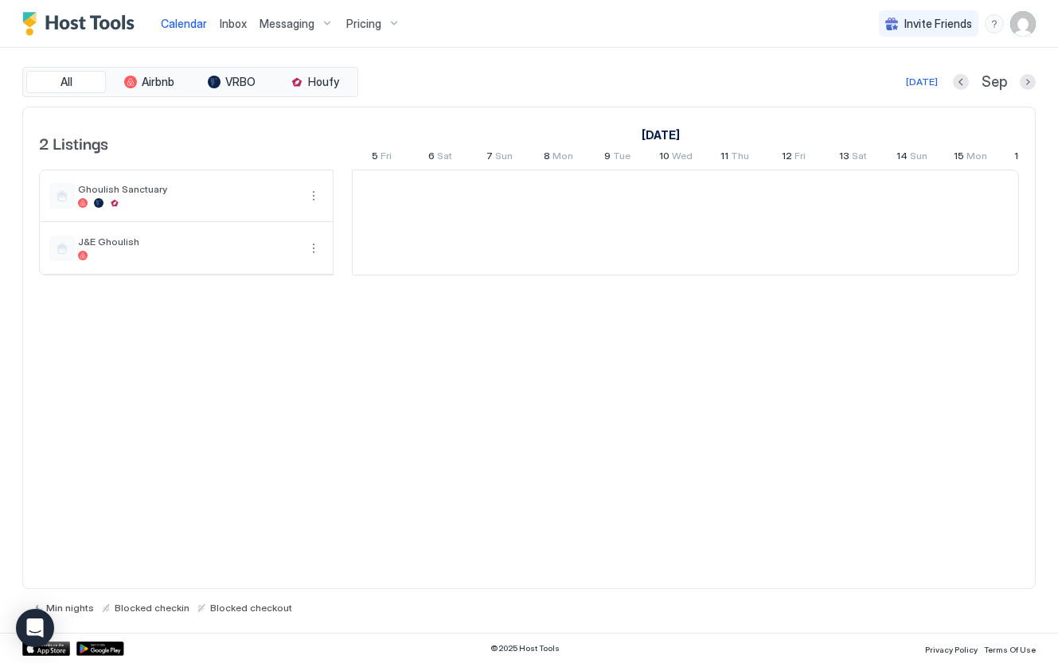
scroll to position [0, 884]
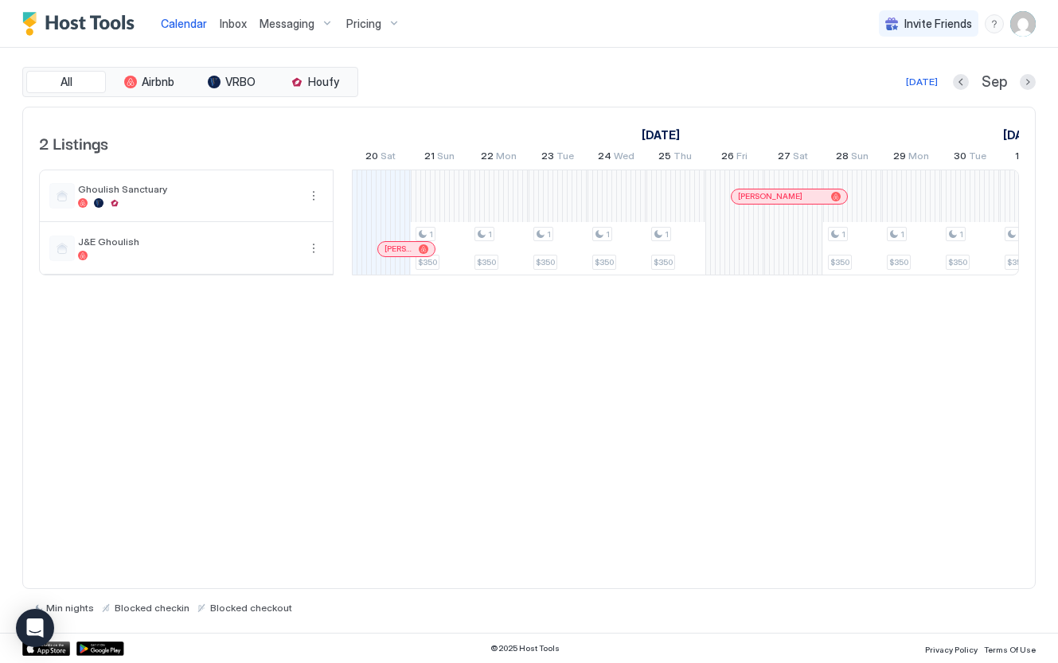
click at [274, 22] on span "Messaging" at bounding box center [287, 24] width 55 height 14
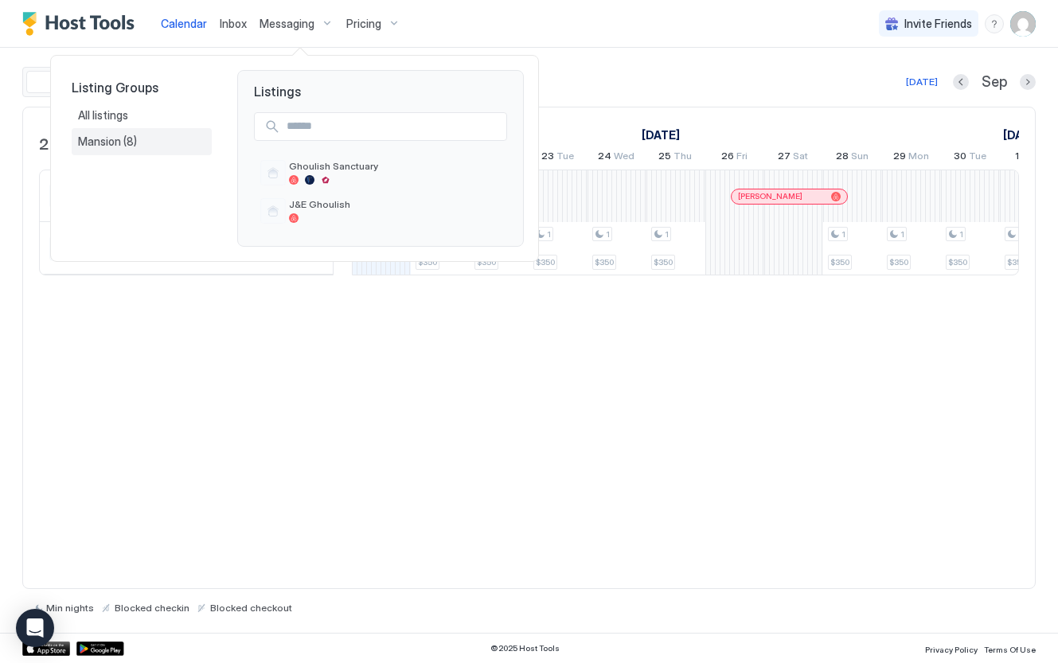
click at [143, 141] on div "Mansion (8)" at bounding box center [141, 142] width 127 height 14
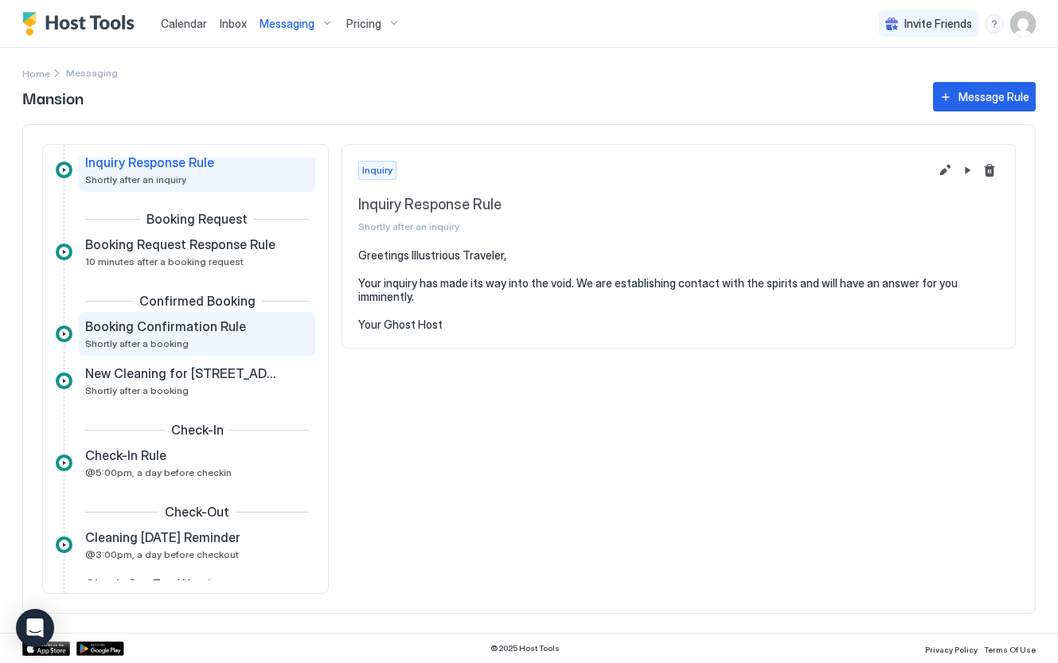
scroll to position [48, 0]
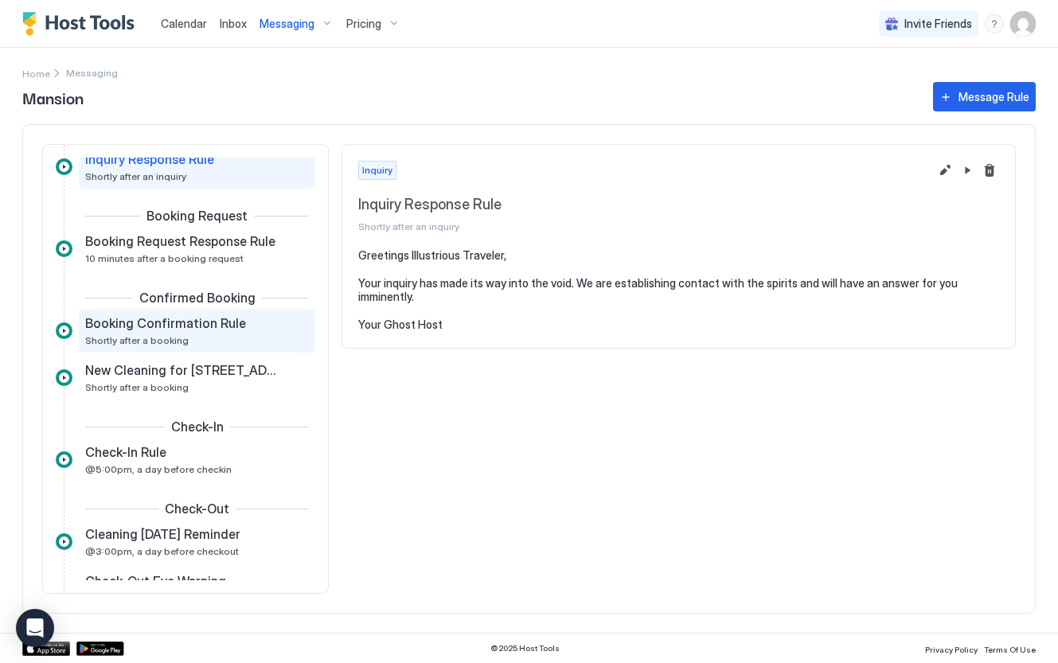
click at [219, 345] on div "Booking Confirmation Rule Shortly after a booking" at bounding box center [185, 330] width 201 height 31
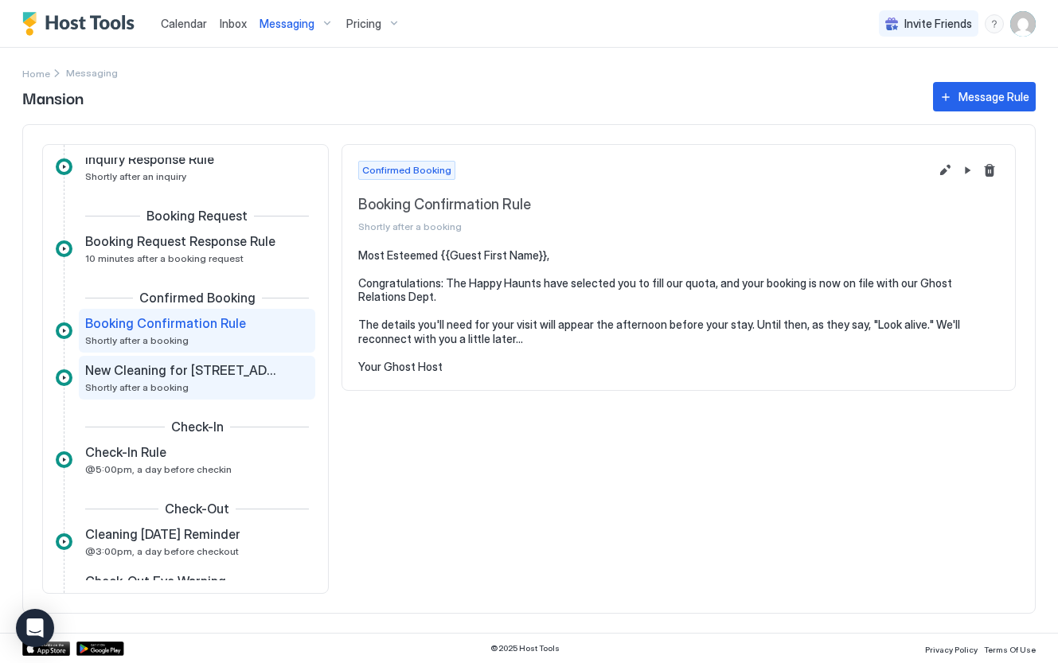
click at [219, 381] on div "New Cleaning for 2808-A Club Cortile Circle Shortly after a booking" at bounding box center [185, 377] width 201 height 31
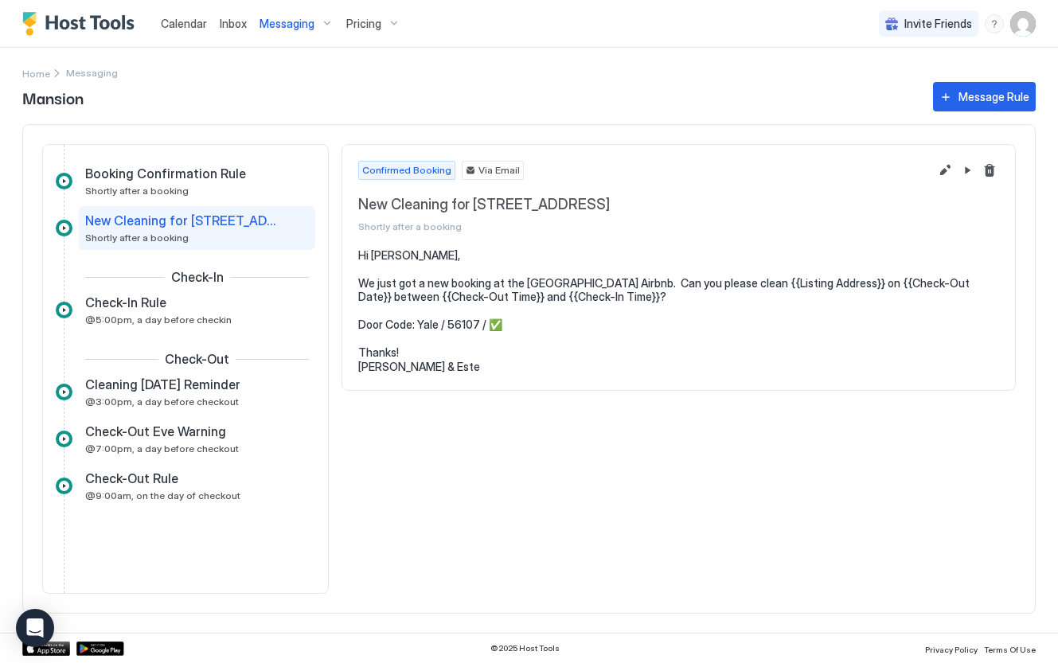
scroll to position [208, 0]
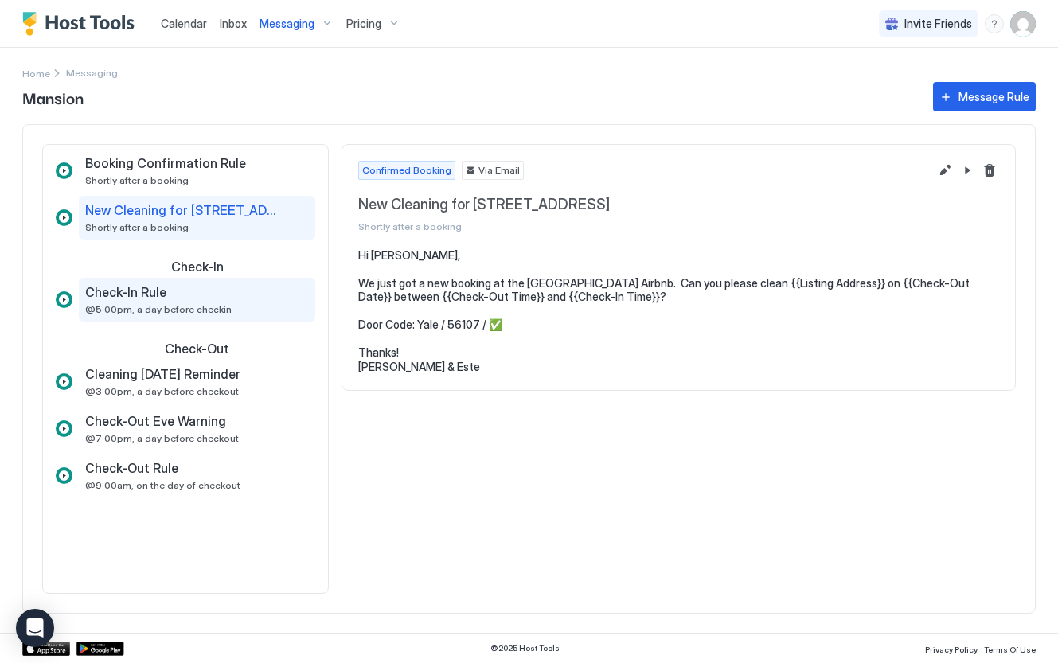
click at [224, 319] on div "Check-In Rule @5:00pm, a day before checkin" at bounding box center [197, 300] width 236 height 44
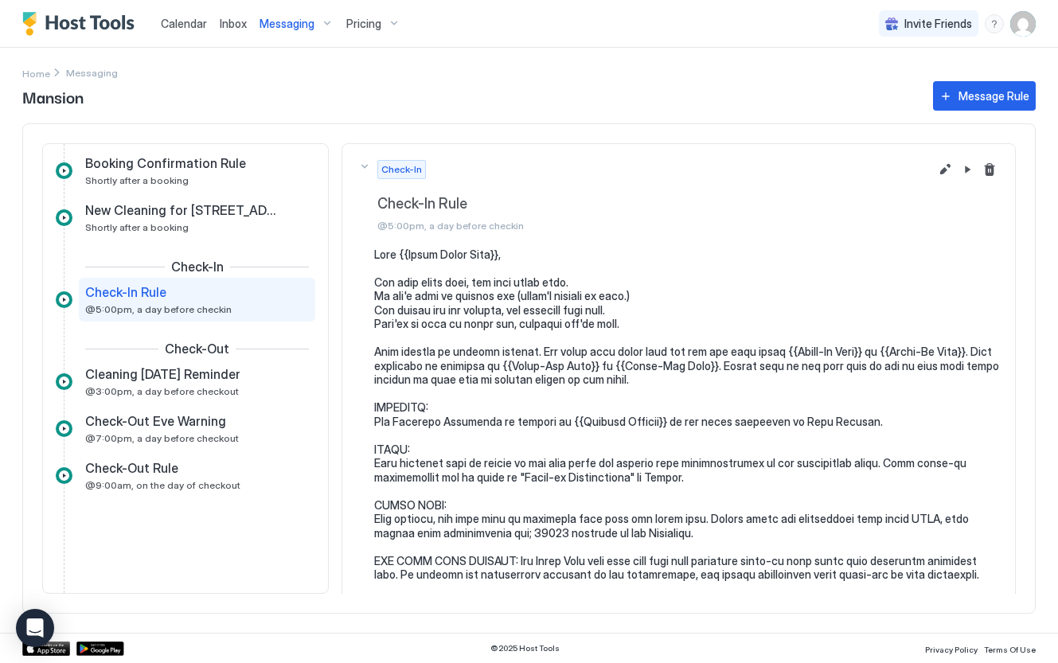
scroll to position [207, 0]
click at [525, 301] on pre at bounding box center [686, 498] width 625 height 502
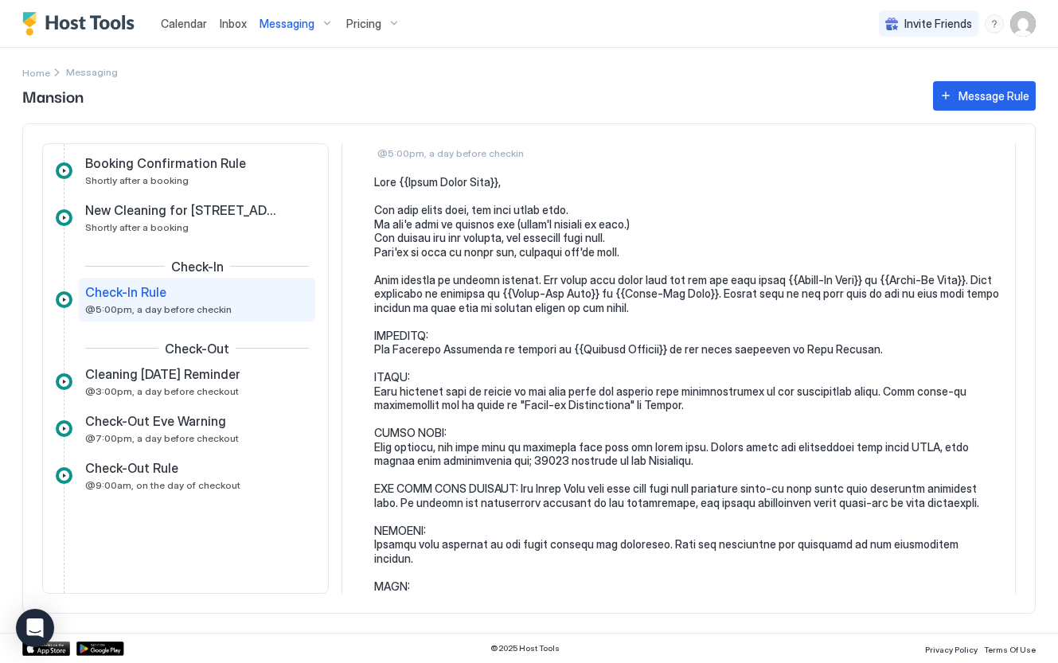
scroll to position [0, 0]
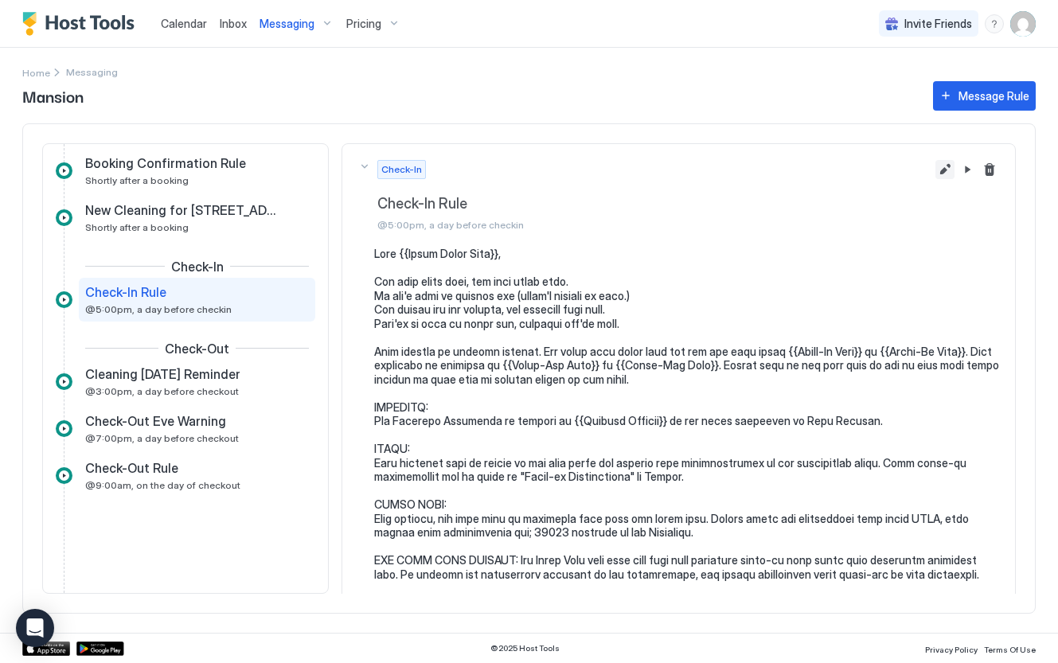
click at [943, 167] on button "Edit message rule" at bounding box center [944, 169] width 19 height 19
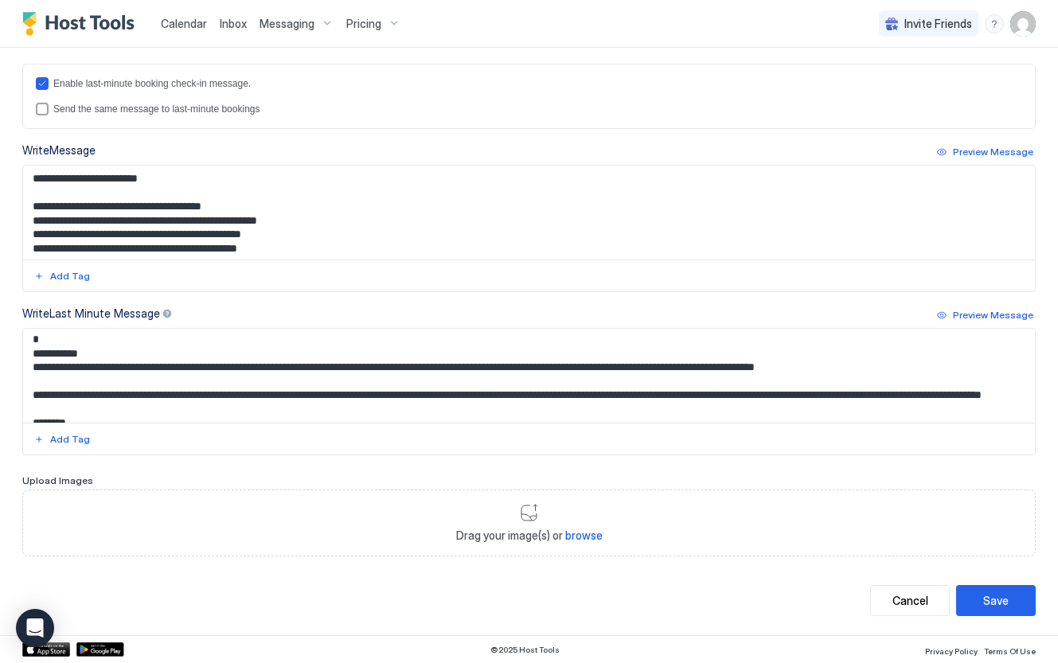
scroll to position [237, 0]
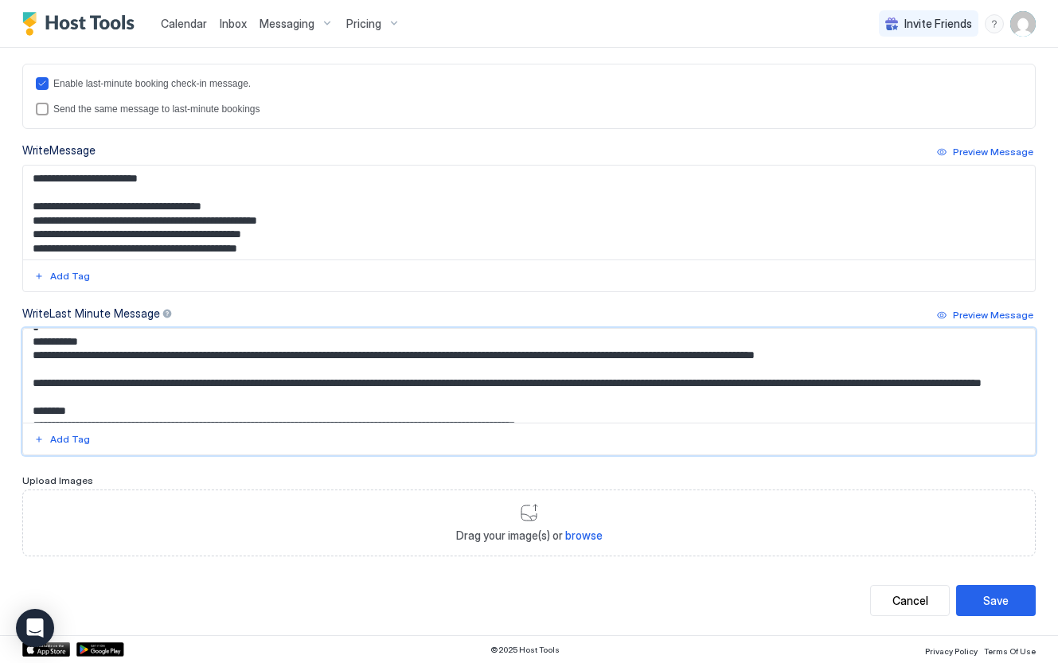
drag, startPoint x: 896, startPoint y: 357, endPoint x: 158, endPoint y: 357, distance: 738.0
click at [158, 357] on textarea "Input Field" at bounding box center [529, 376] width 1012 height 94
click at [344, 354] on textarea "Input Field" at bounding box center [529, 376] width 1012 height 94
click at [347, 357] on textarea "Input Field" at bounding box center [529, 376] width 1012 height 94
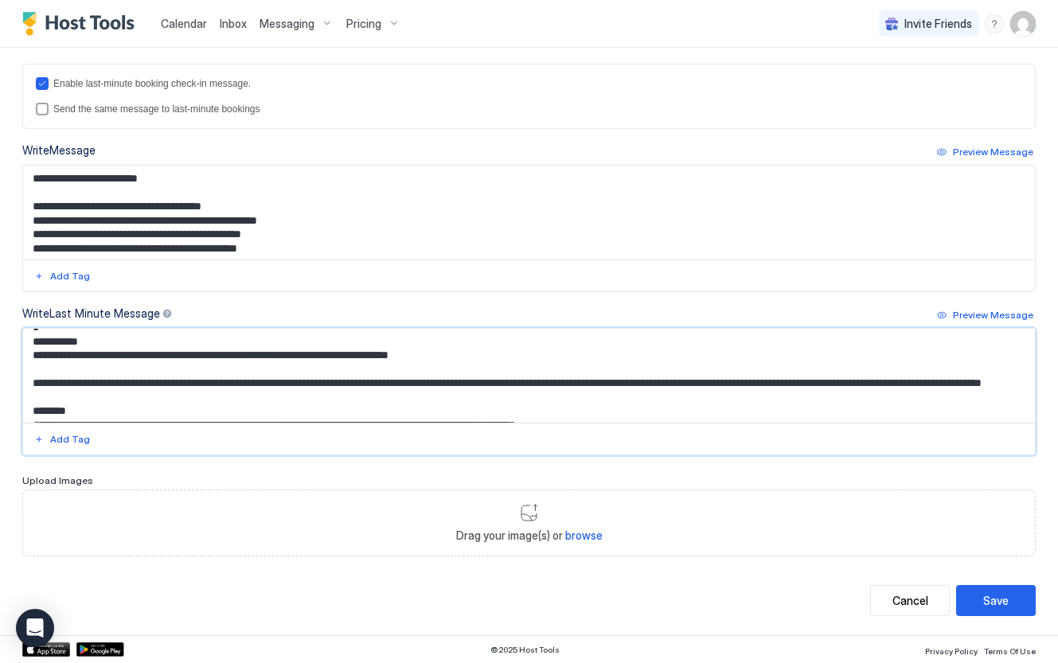
click at [347, 357] on textarea "Input Field" at bounding box center [529, 376] width 1012 height 94
click at [520, 365] on textarea "Input Field" at bounding box center [529, 376] width 1012 height 94
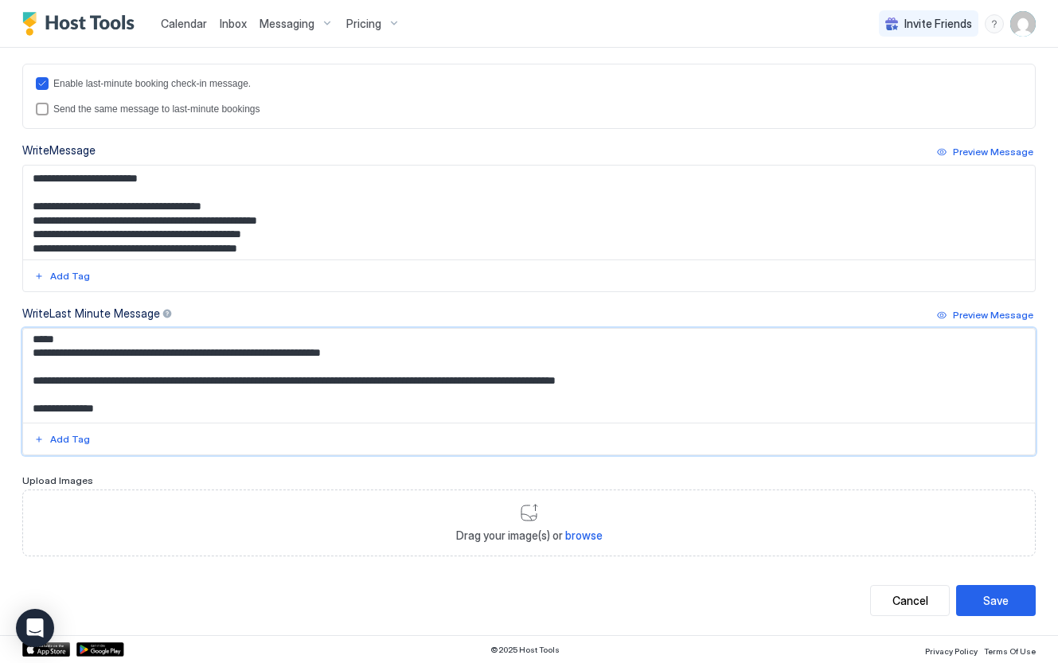
scroll to position [365, 0]
type textarea "**********"
click at [973, 589] on button "Save" at bounding box center [996, 600] width 80 height 31
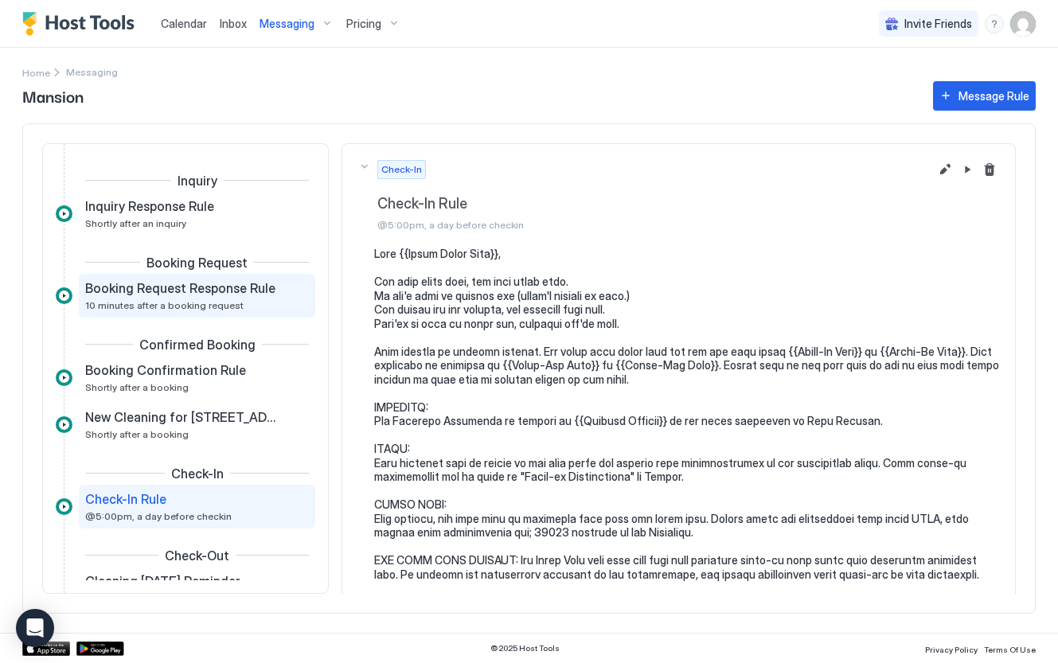
click at [198, 291] on span "Booking Request Response Rule" at bounding box center [180, 288] width 190 height 16
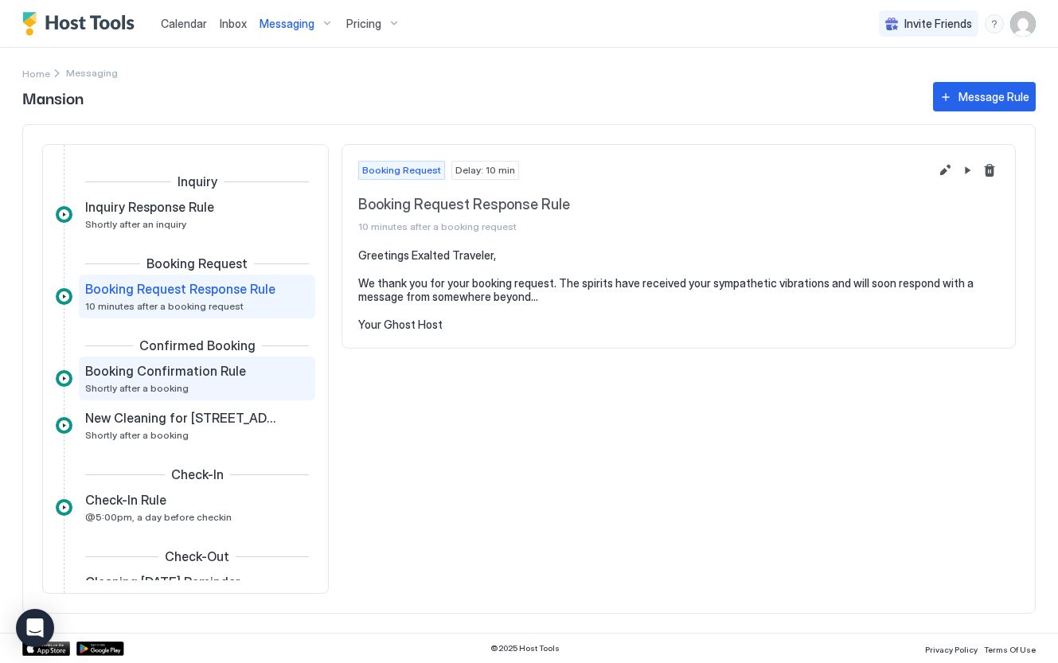
click at [194, 382] on div "Booking Confirmation Rule Shortly after a booking" at bounding box center [185, 378] width 201 height 31
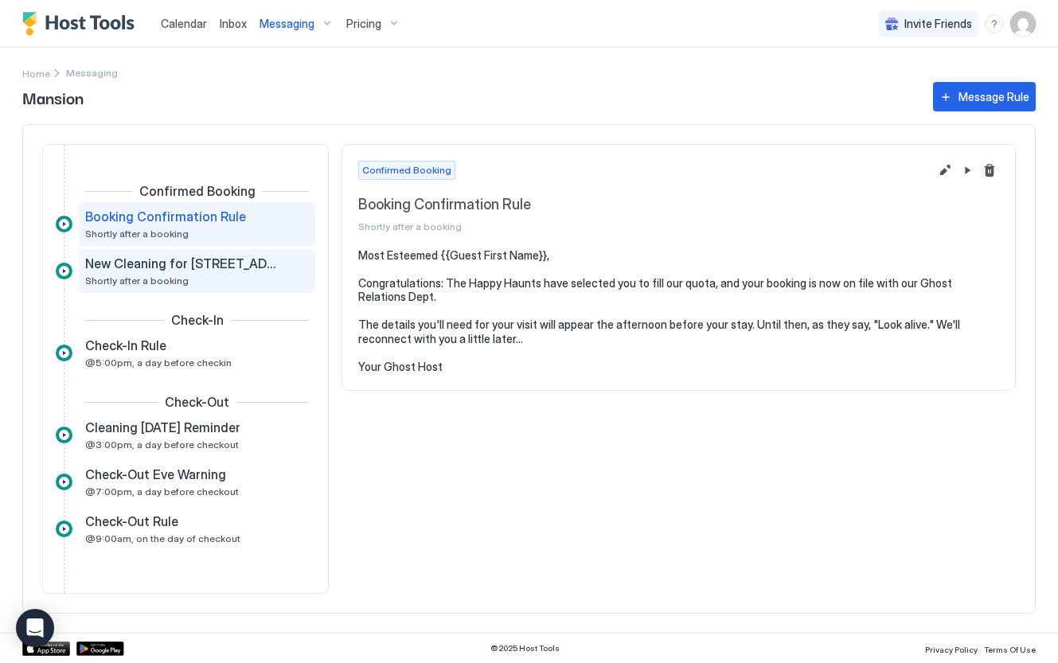
scroll to position [162, 0]
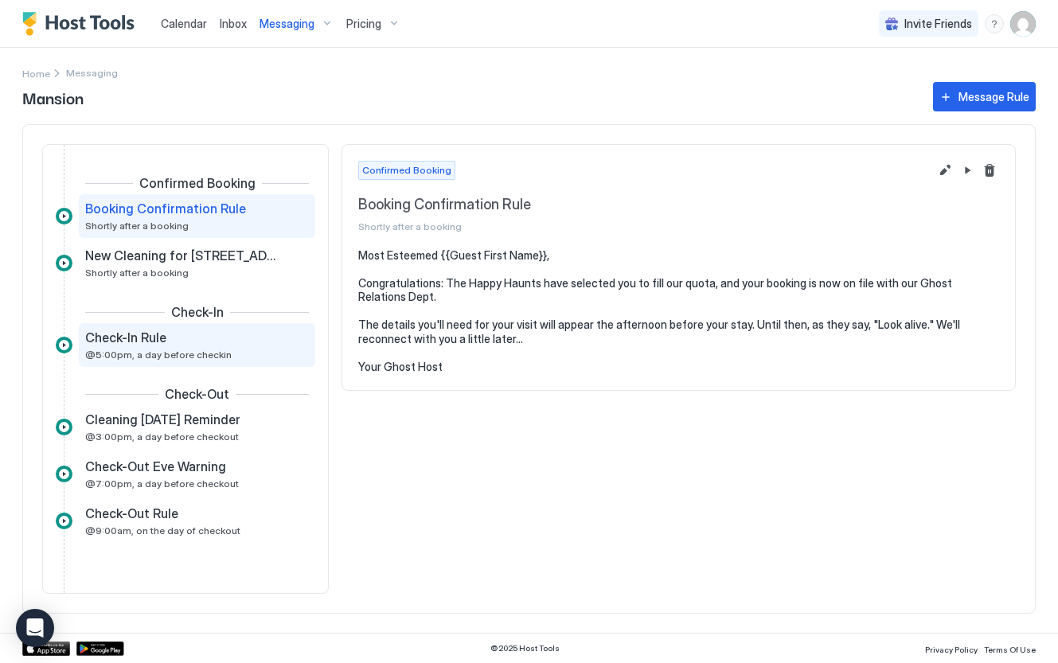
click at [209, 357] on span "@5:00pm, a day before checkin" at bounding box center [158, 355] width 146 height 12
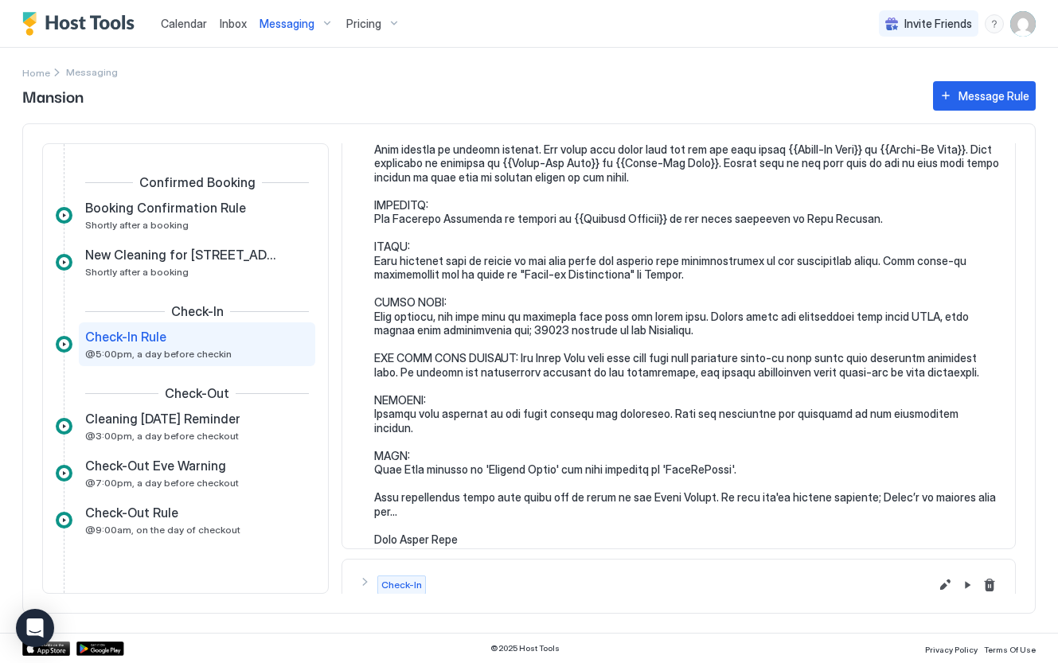
scroll to position [272, 0]
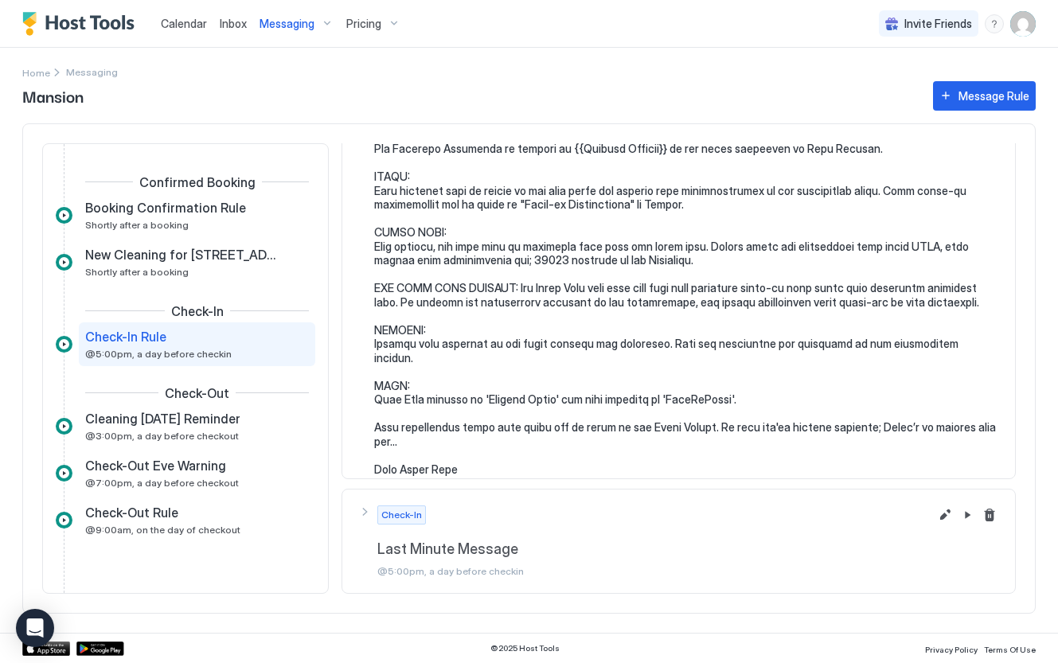
click at [558, 539] on div "Check-In Last Minute Message @5:00pm, a day before checkin" at bounding box center [653, 542] width 552 height 72
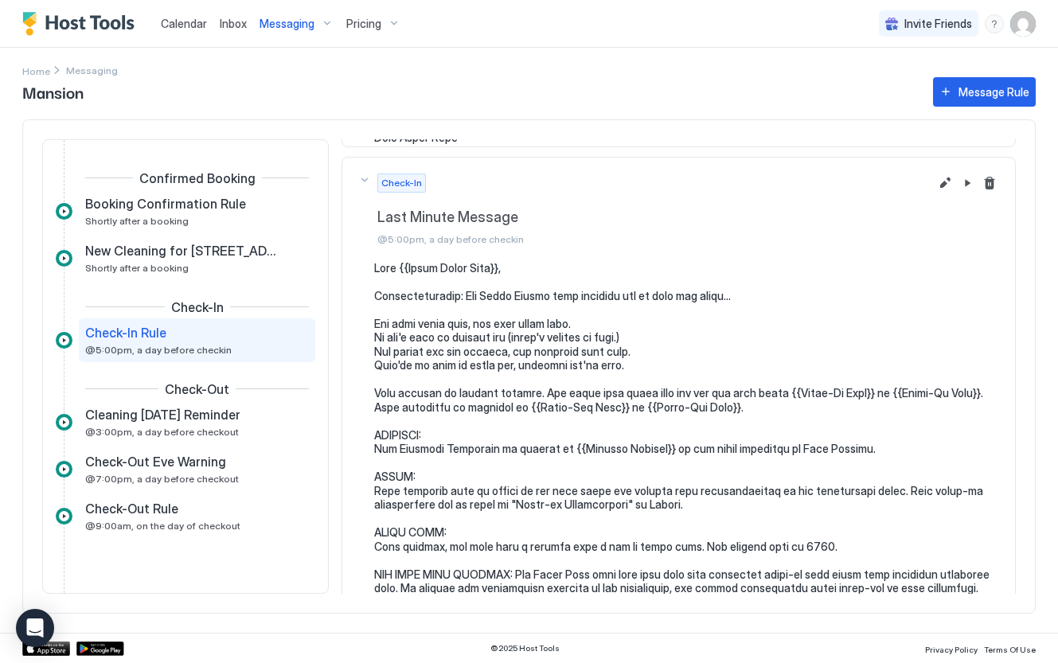
scroll to position [599, 0]
click at [941, 187] on button "Edit message rule" at bounding box center [944, 183] width 19 height 19
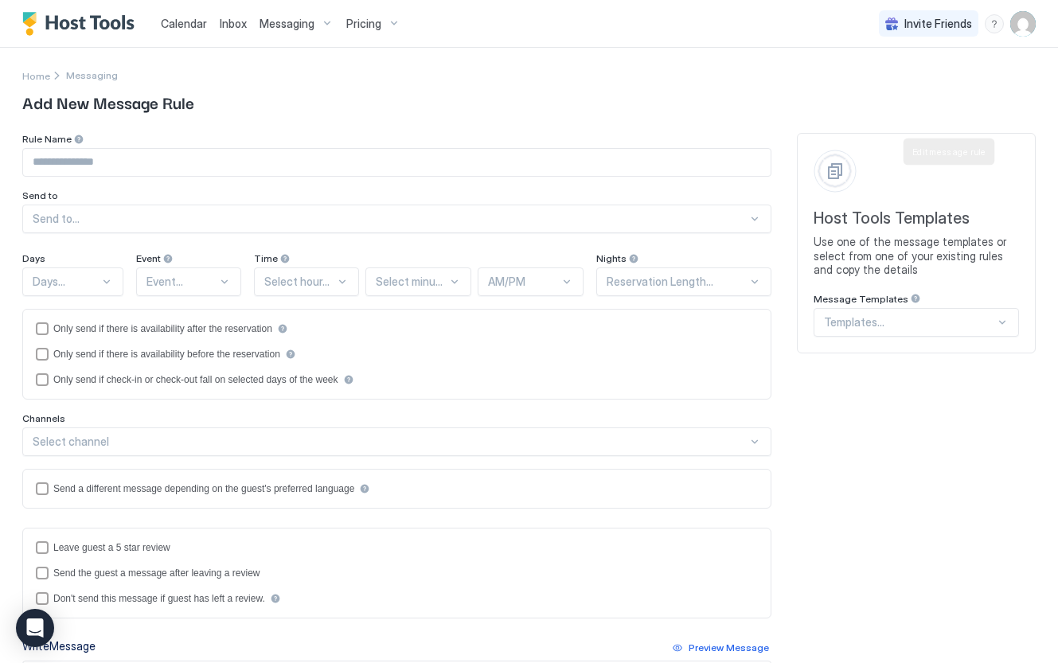
type input "**********"
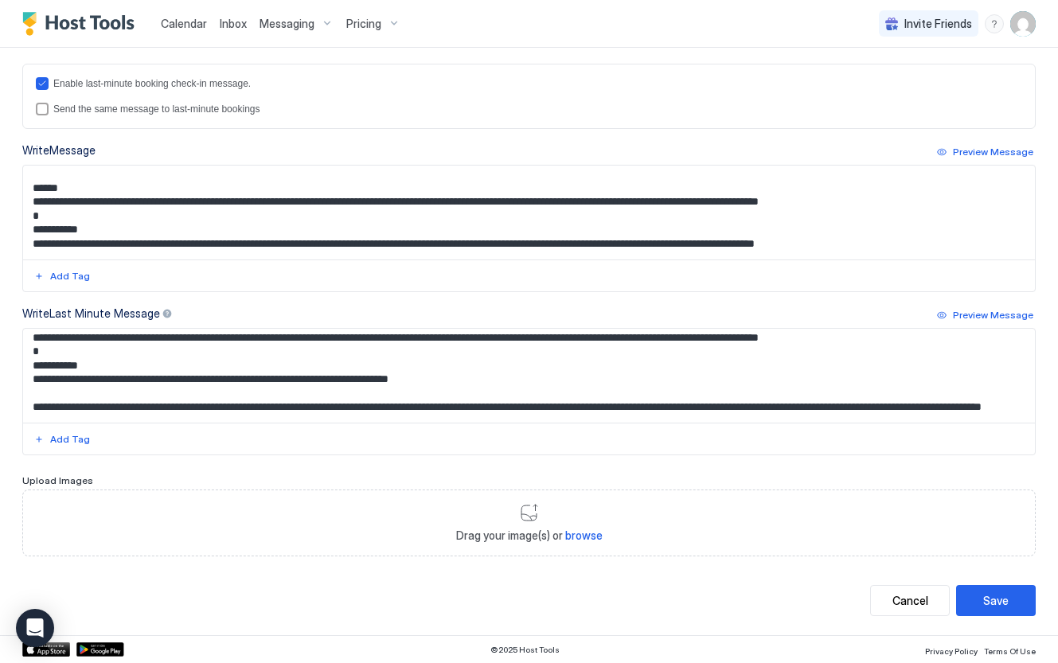
scroll to position [188, 0]
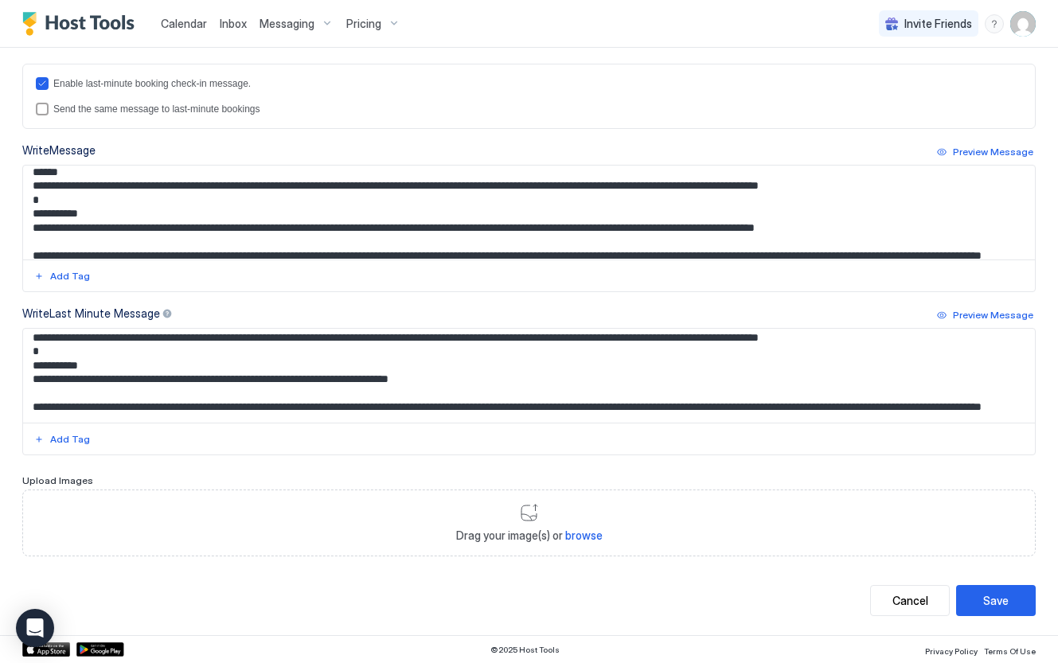
click at [599, 227] on textarea "Input Field" at bounding box center [529, 213] width 1012 height 94
paste textarea "Input Field"
type textarea "**********"
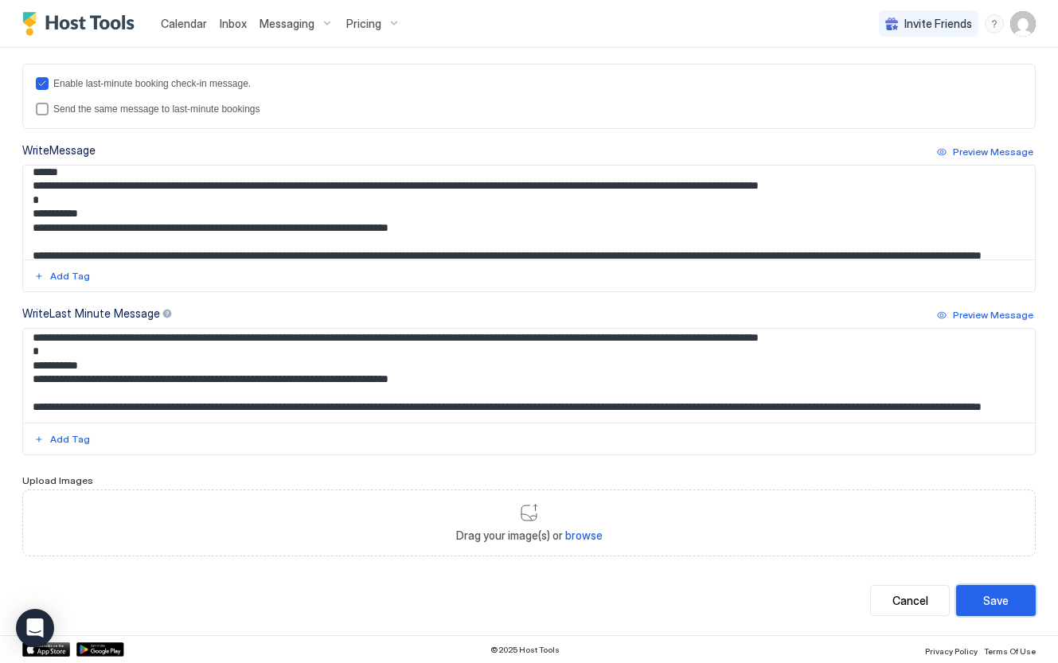
click at [994, 608] on button "Save" at bounding box center [996, 600] width 80 height 31
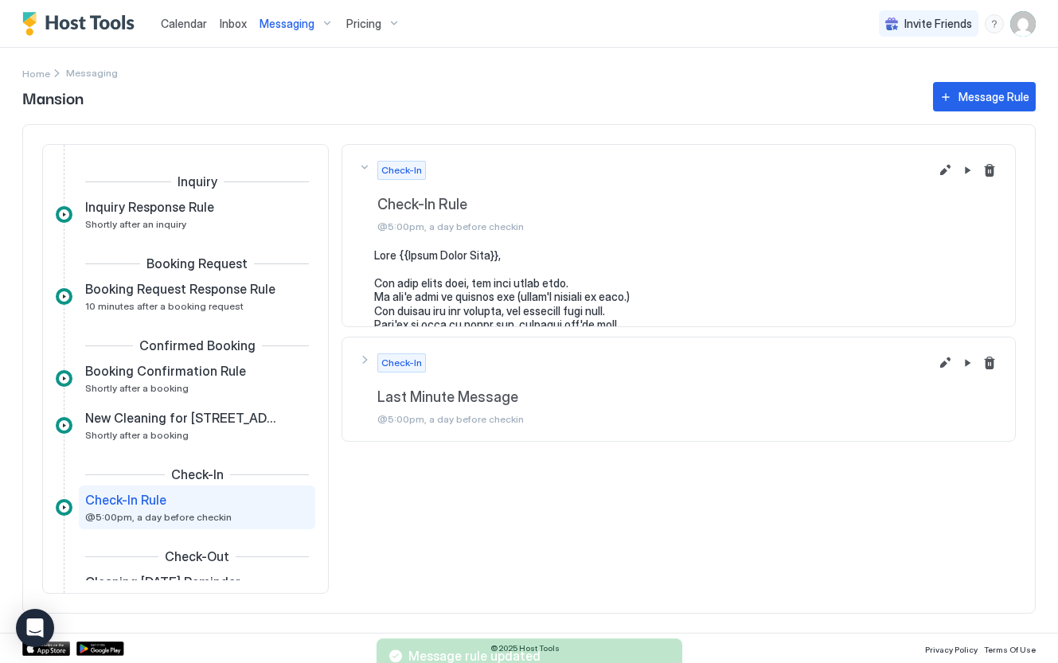
scroll to position [139, 0]
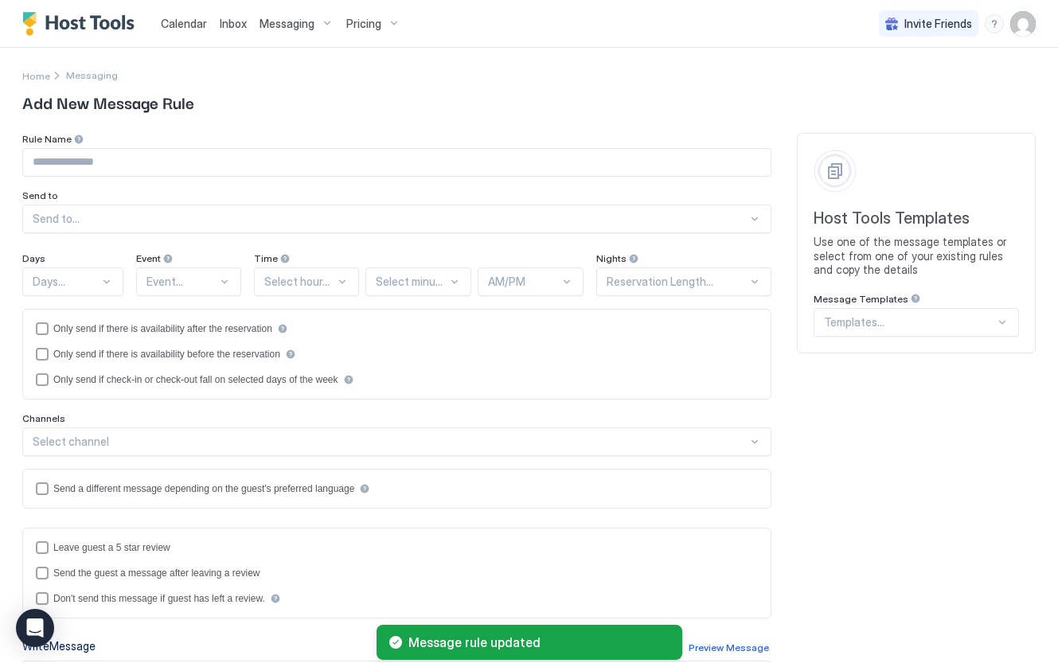
type input "**********"
type textarea "**********"
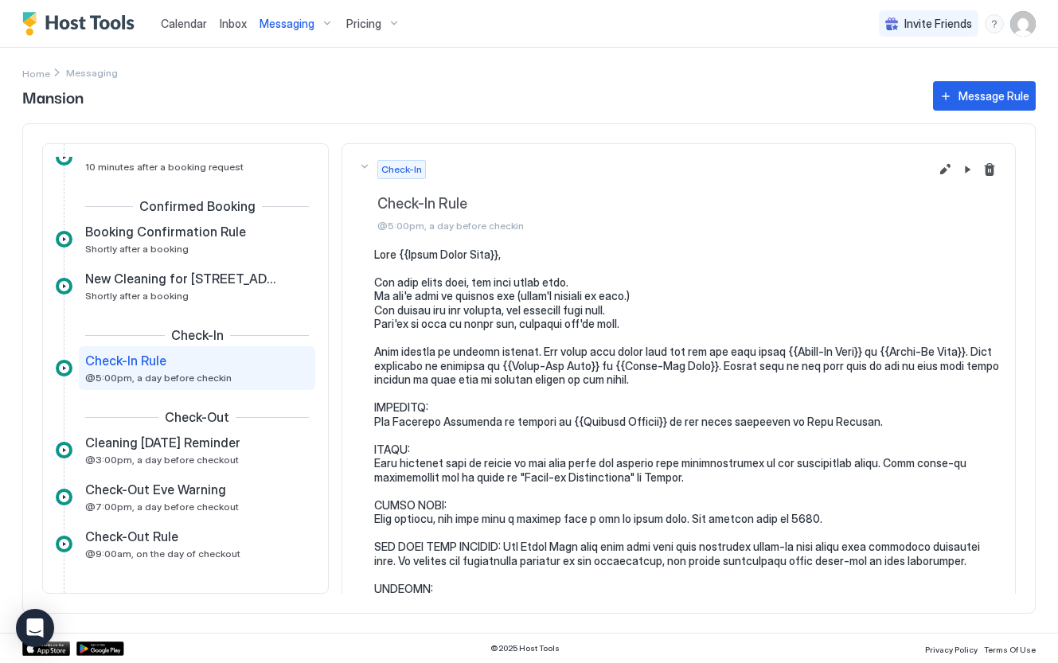
click at [108, 26] on img "Host Tools Logo" at bounding box center [81, 24] width 119 height 24
